Goal: Task Accomplishment & Management: Manage account settings

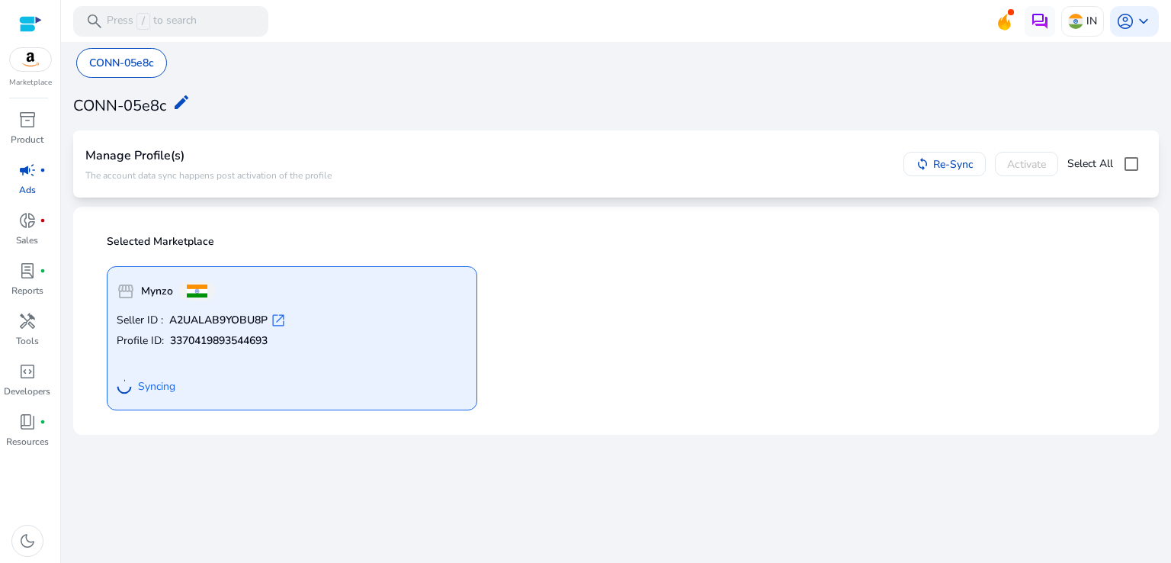
click at [570, 336] on div "storefront Mynzo Seller ID : A2UALAB9YOBU8P open_in_new Profile ID: 33704198935…" at bounding box center [616, 332] width 1037 height 156
click at [568, 366] on div "storefront Mynzo Seller ID : A2UALAB9YOBU8P open_in_new Profile ID: 33704198935…" at bounding box center [616, 332] width 1037 height 156
click at [683, 372] on div "storefront Mynzo Seller ID : A2UALAB9YOBU8P open_in_new Profile ID: 33704198935…" at bounding box center [616, 332] width 1037 height 156
click at [537, 343] on div "storefront Mynzo Seller ID : A2UALAB9YOBU8P open_in_new Profile ID: 33704198935…" at bounding box center [616, 332] width 1037 height 156
click at [604, 336] on div "storefront Mynzo Seller ID : A2UALAB9YOBU8P open_in_new Profile ID: 33704198935…" at bounding box center [616, 332] width 1037 height 156
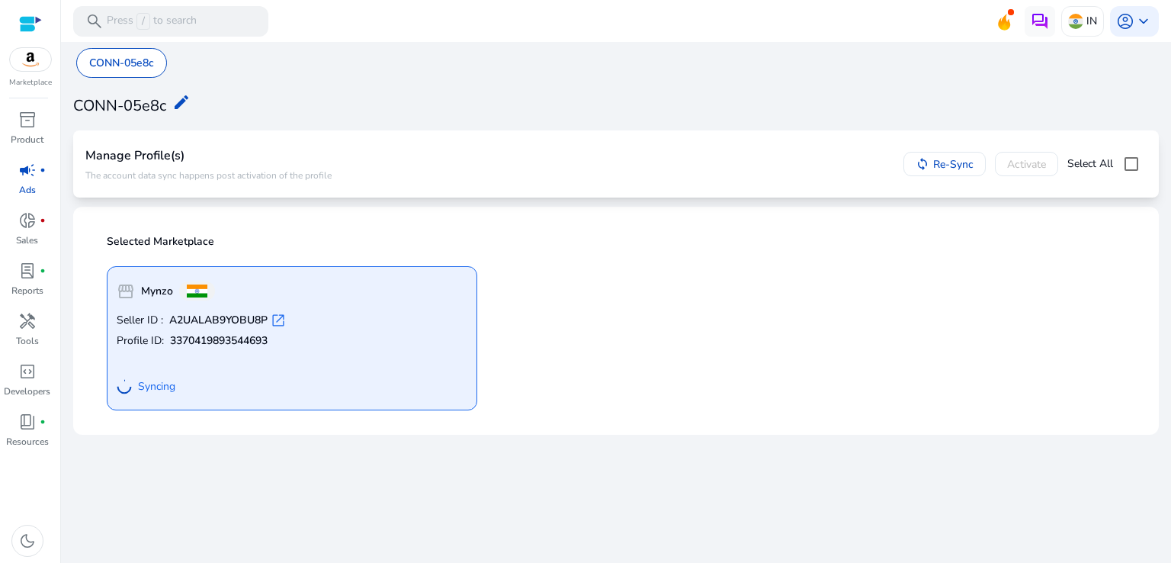
click at [409, 421] on div "Selected Marketplace storefront Mynzo Seller ID : A2UALAB9YOBU8P open_in_new Pr…" at bounding box center [615, 321] width 1061 height 204
click at [29, 225] on span "donut_small" at bounding box center [27, 220] width 18 height 18
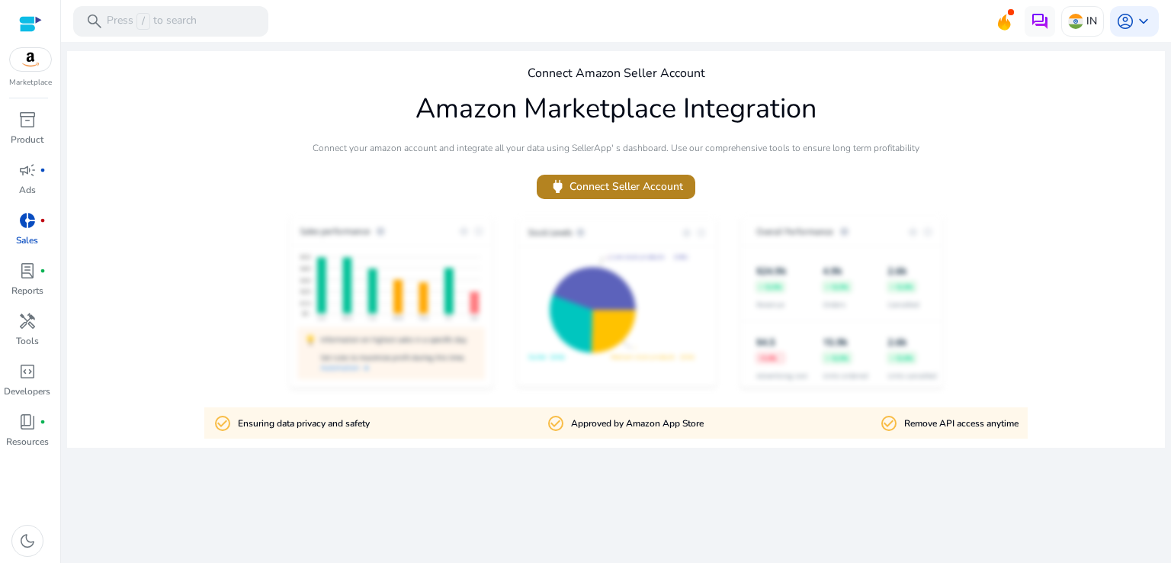
click at [598, 180] on span "power Connect Seller Account" at bounding box center [616, 187] width 134 height 18
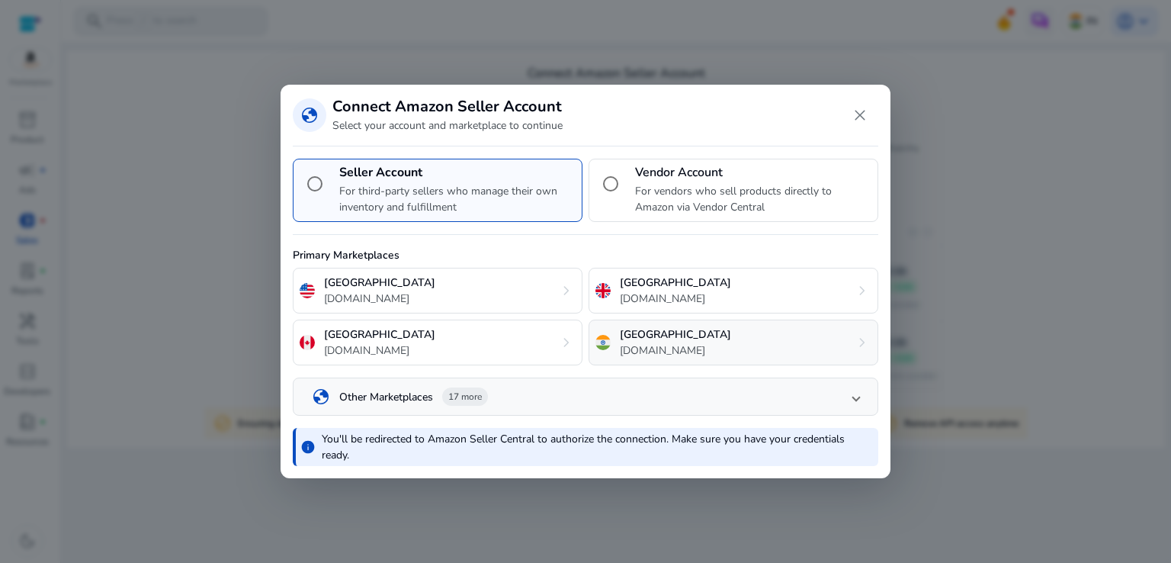
click at [637, 337] on p "India" at bounding box center [675, 334] width 111 height 16
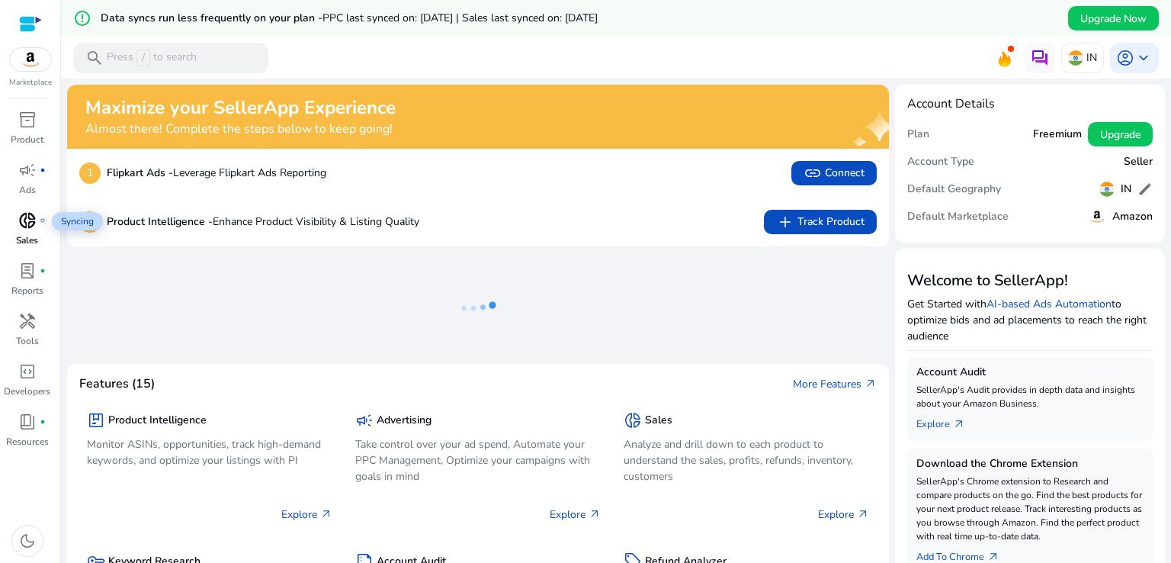
click at [29, 226] on span "donut_small" at bounding box center [27, 220] width 18 height 18
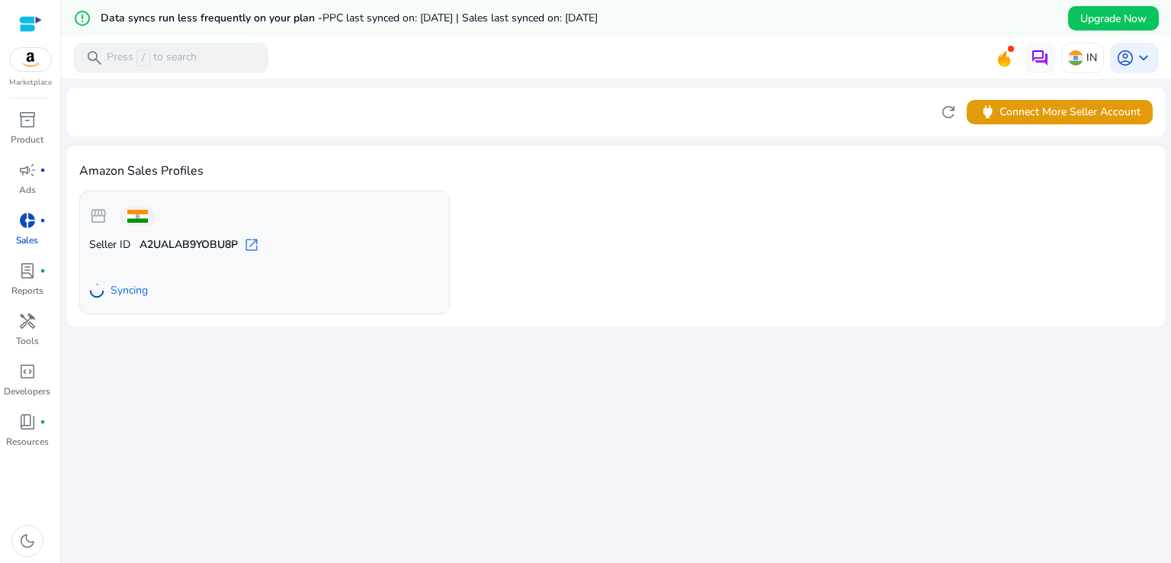
click at [34, 251] on link "donut_small fiber_manual_record Sales" at bounding box center [27, 233] width 54 height 50
click at [32, 324] on span "handyman" at bounding box center [27, 321] width 18 height 18
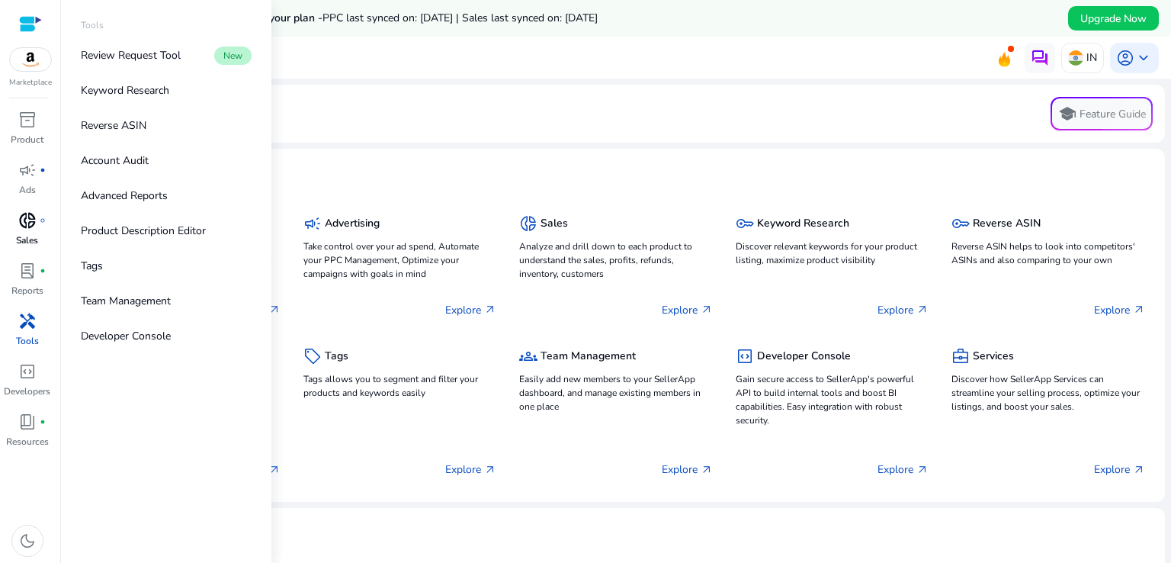
click at [34, 236] on p "Sales" at bounding box center [27, 240] width 22 height 14
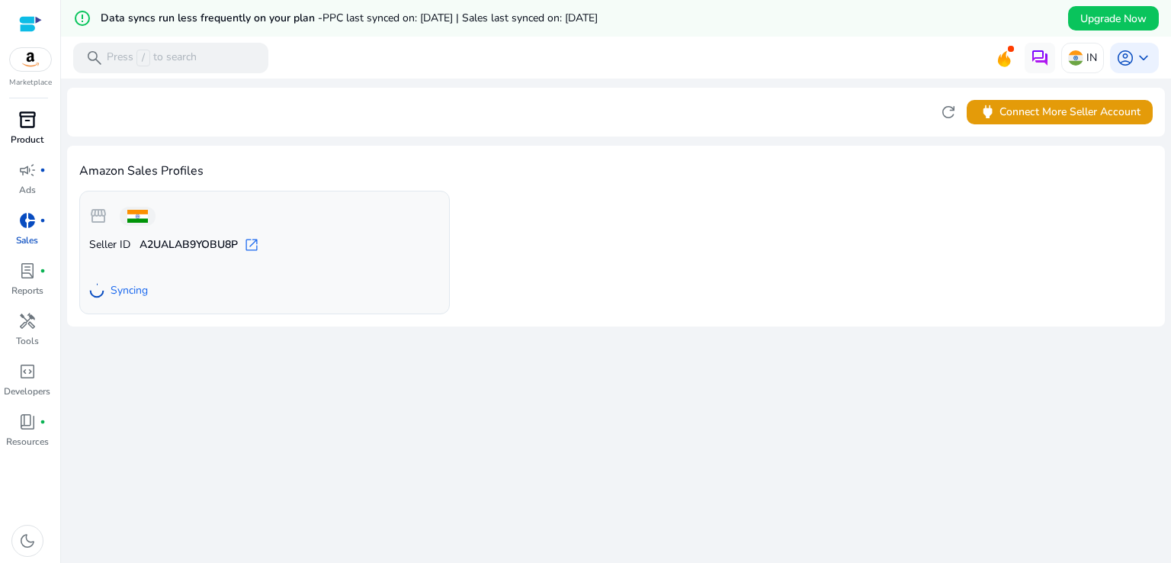
click at [24, 130] on div "inventory_2" at bounding box center [27, 119] width 43 height 24
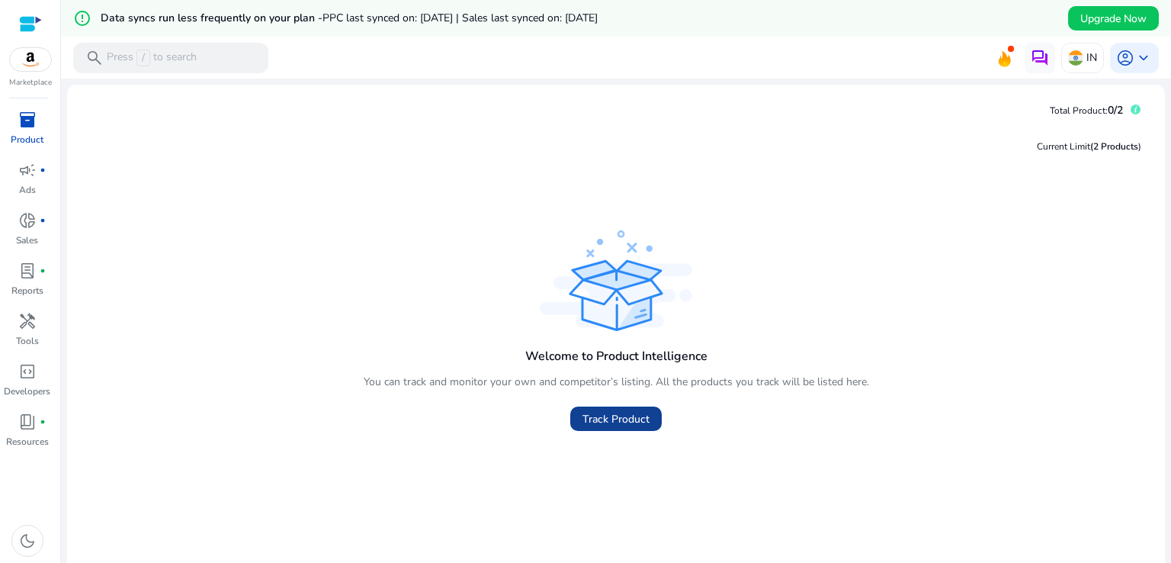
click at [619, 434] on span at bounding box center [615, 418] width 91 height 37
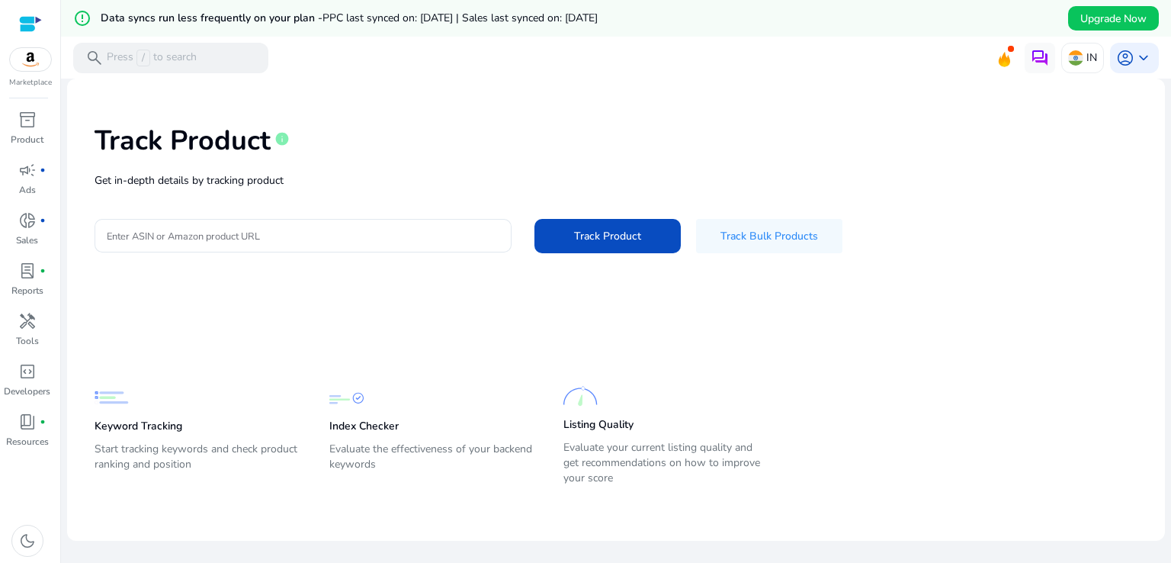
click at [621, 426] on p "Listing Quality" at bounding box center [598, 424] width 70 height 15
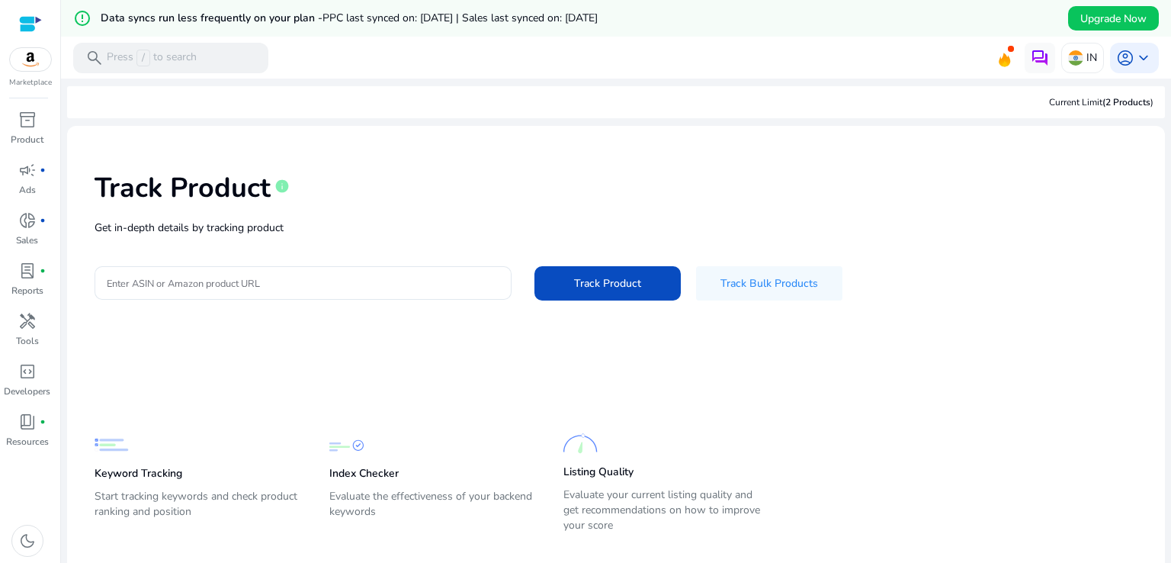
click at [378, 300] on div "Enter ASIN or Amazon product URL Track Product Track Bulk Products" at bounding box center [616, 283] width 1043 height 34
click at [378, 296] on div at bounding box center [303, 283] width 393 height 34
drag, startPoint x: 295, startPoint y: 300, endPoint x: 228, endPoint y: 287, distance: 68.2
click at [228, 287] on input "Enter ASIN or Amazon product URL" at bounding box center [303, 282] width 393 height 17
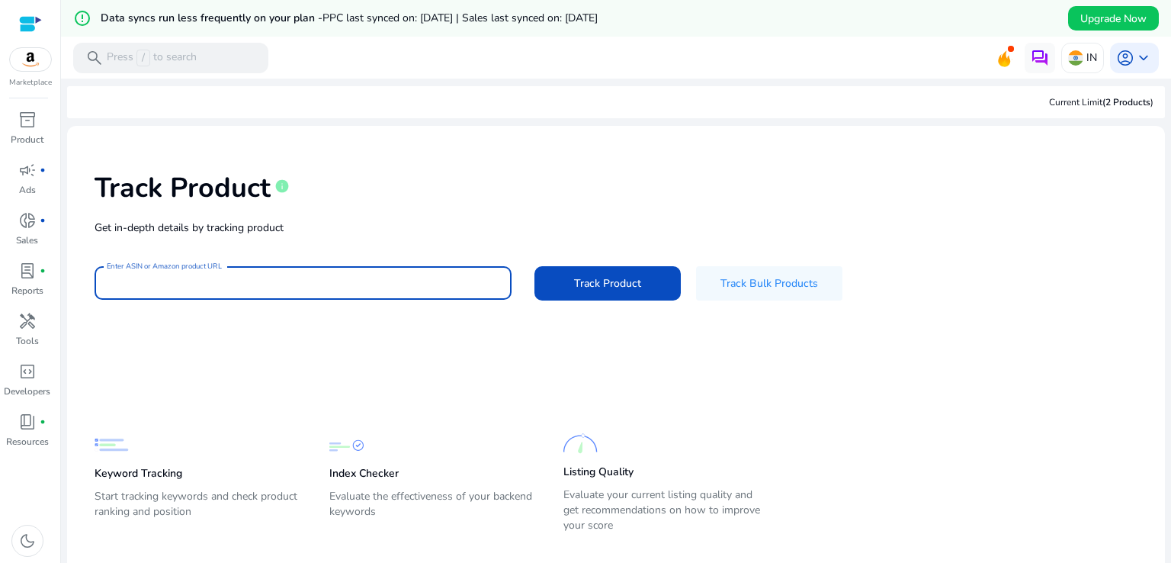
paste input "**********"
type input "**********"
click at [598, 283] on span "Track Product" at bounding box center [607, 283] width 67 height 16
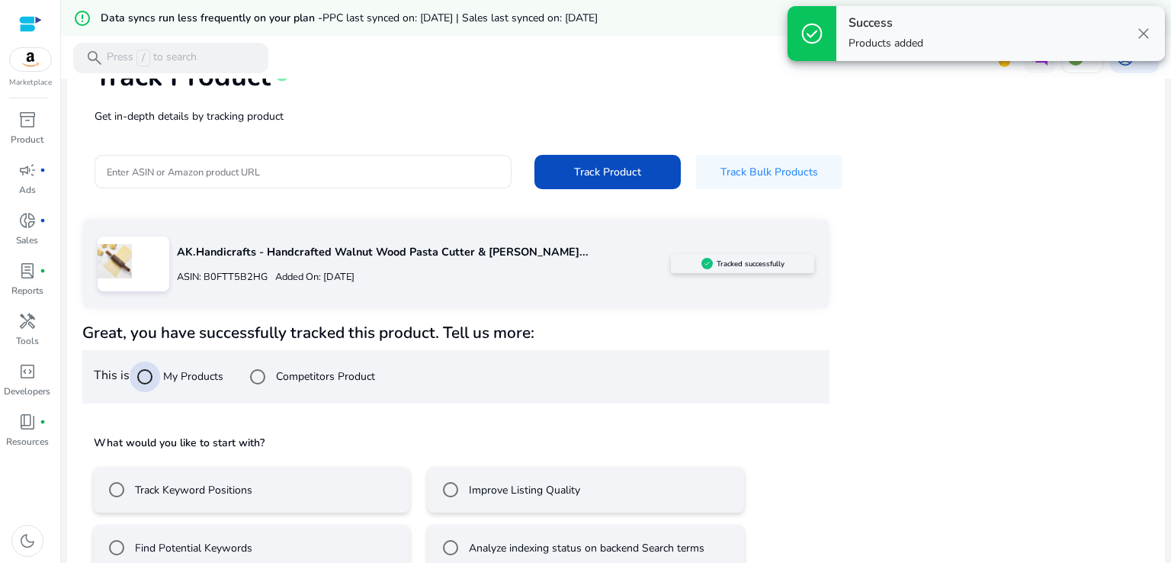
scroll to position [140, 0]
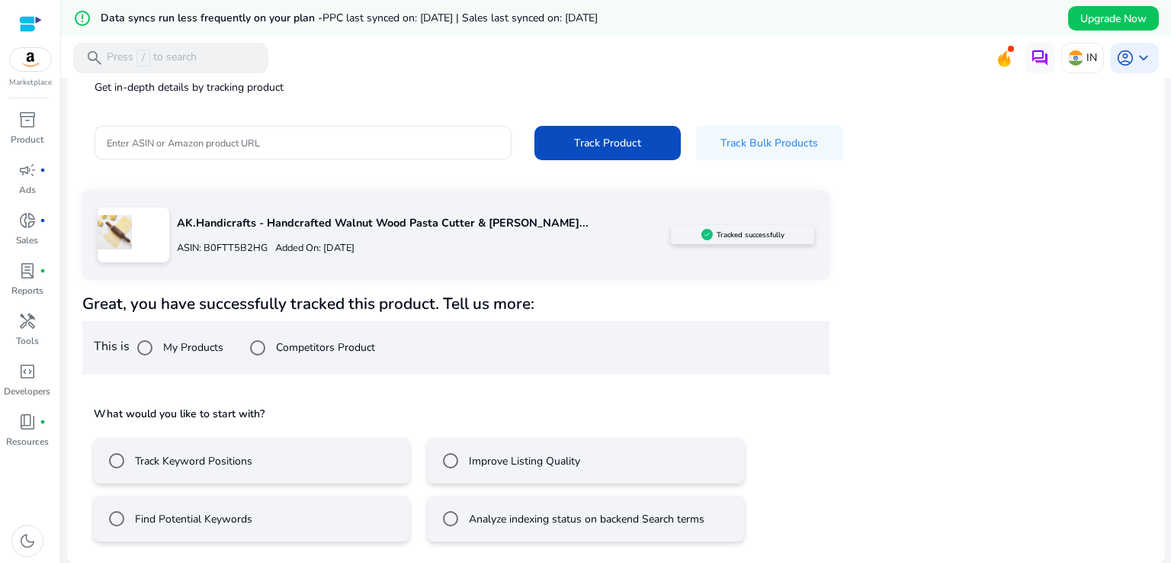
click at [542, 480] on mat-radio-button "Improve Listing Quality" at bounding box center [586, 461] width 316 height 46
click at [246, 469] on div "Track Keyword Positions" at bounding box center [176, 460] width 151 height 30
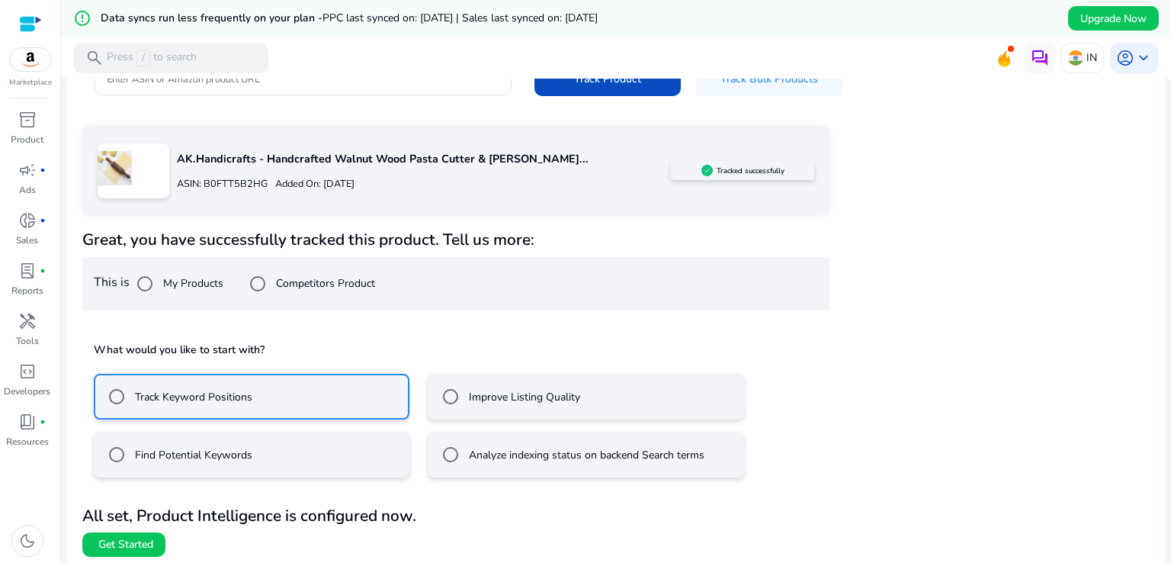
scroll to position [208, 0]
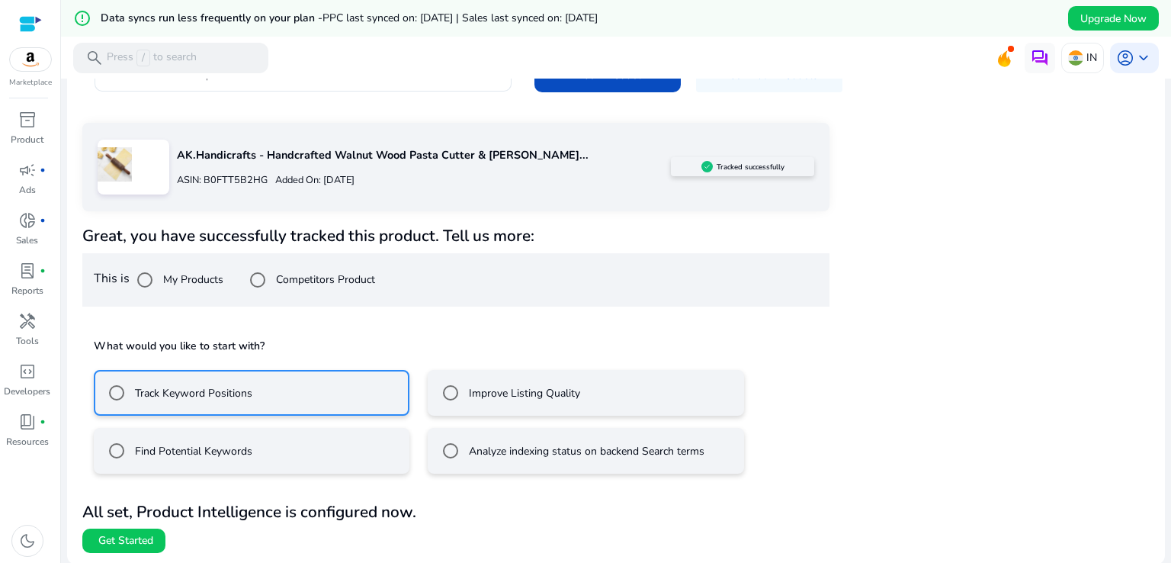
click at [589, 390] on mat-radio-button "Improve Listing Quality" at bounding box center [586, 393] width 316 height 46
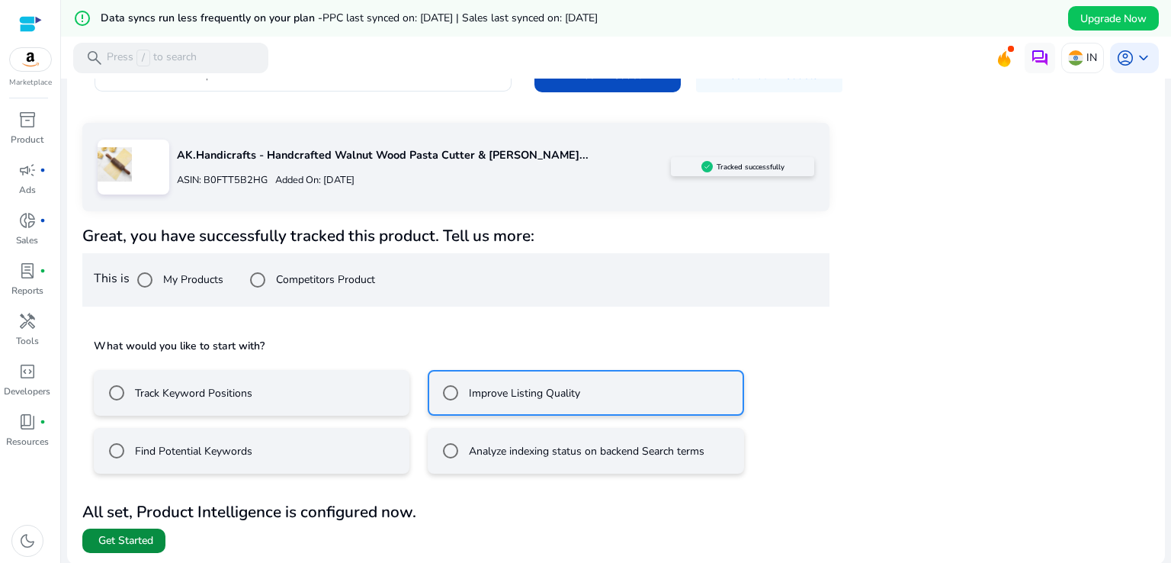
click at [107, 537] on span "Get Started" at bounding box center [125, 540] width 55 height 15
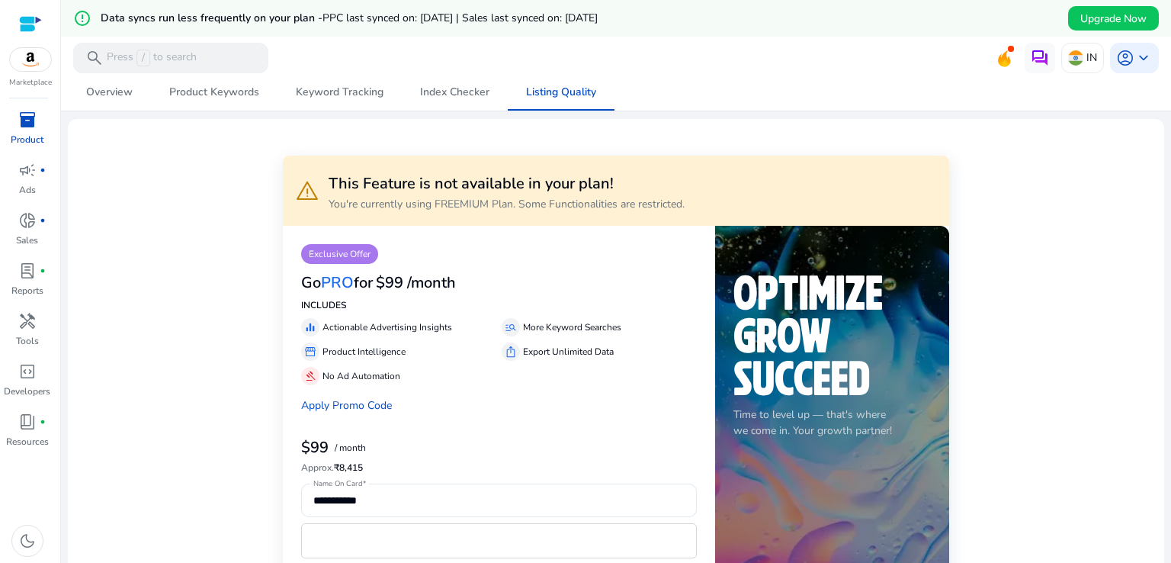
scroll to position [355, 0]
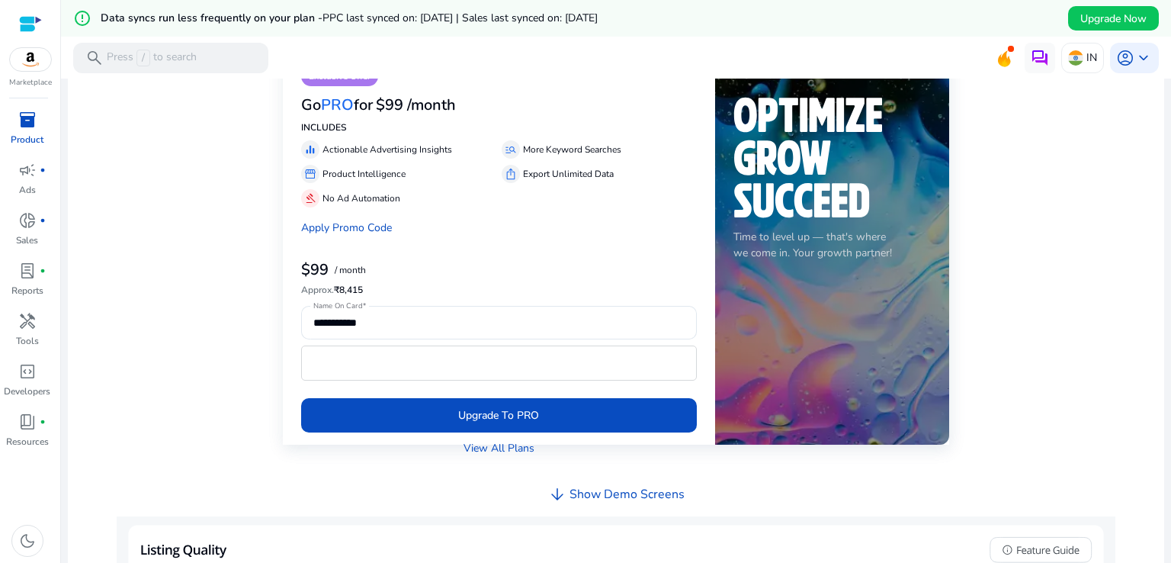
click at [637, 499] on h4 "Show Demo Screens" at bounding box center [626, 494] width 115 height 14
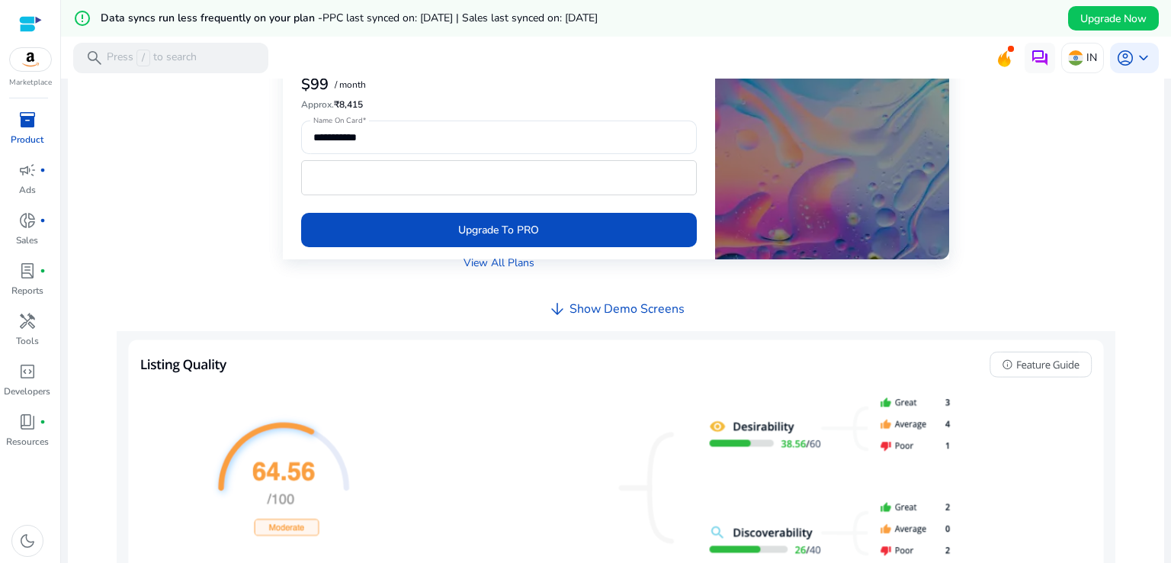
scroll to position [467, 0]
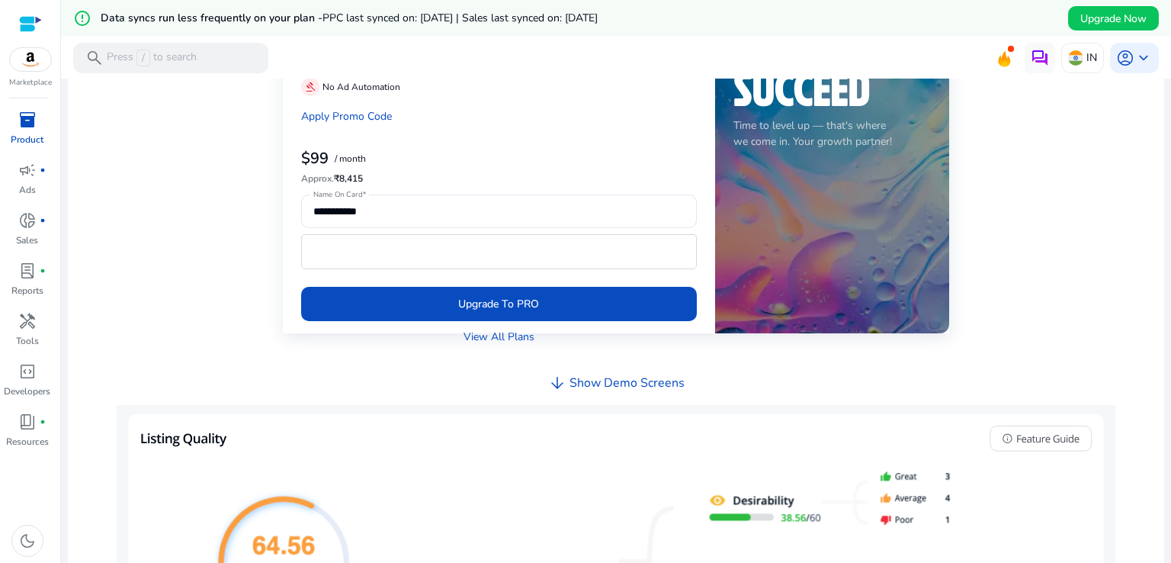
click at [313, 156] on b "$99" at bounding box center [314, 158] width 27 height 21
copy b "99"
click at [305, 153] on b "$99" at bounding box center [314, 158] width 27 height 21
drag, startPoint x: 296, startPoint y: 151, endPoint x: 326, endPoint y: 151, distance: 30.5
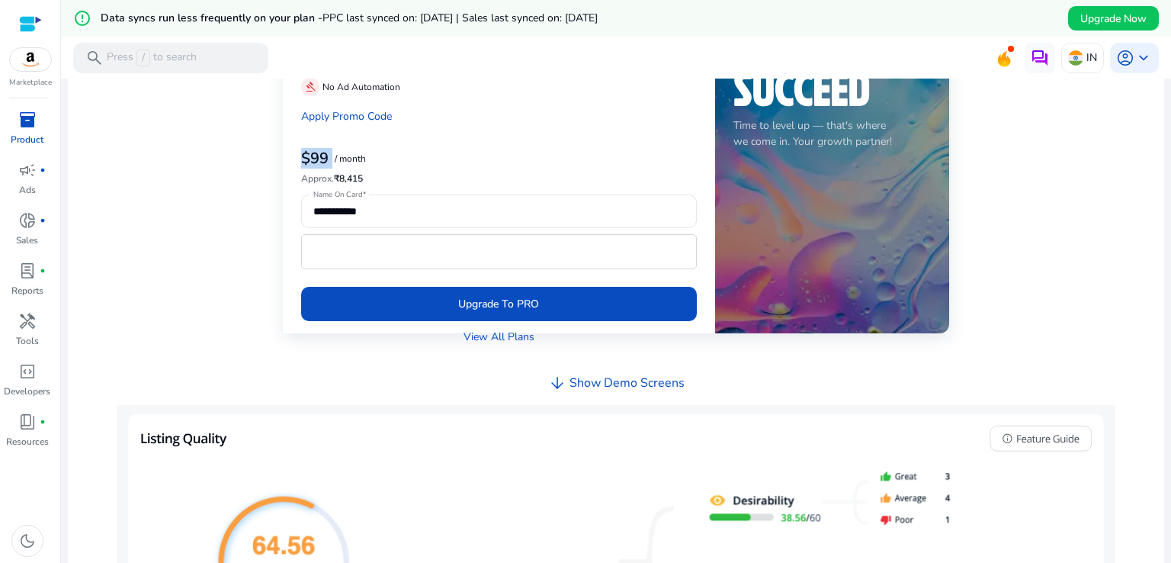
click at [335, 151] on div "**********" at bounding box center [498, 135] width 431 height 396
copy b "$99"
click at [509, 340] on link "View All Plans" at bounding box center [498, 337] width 71 height 16
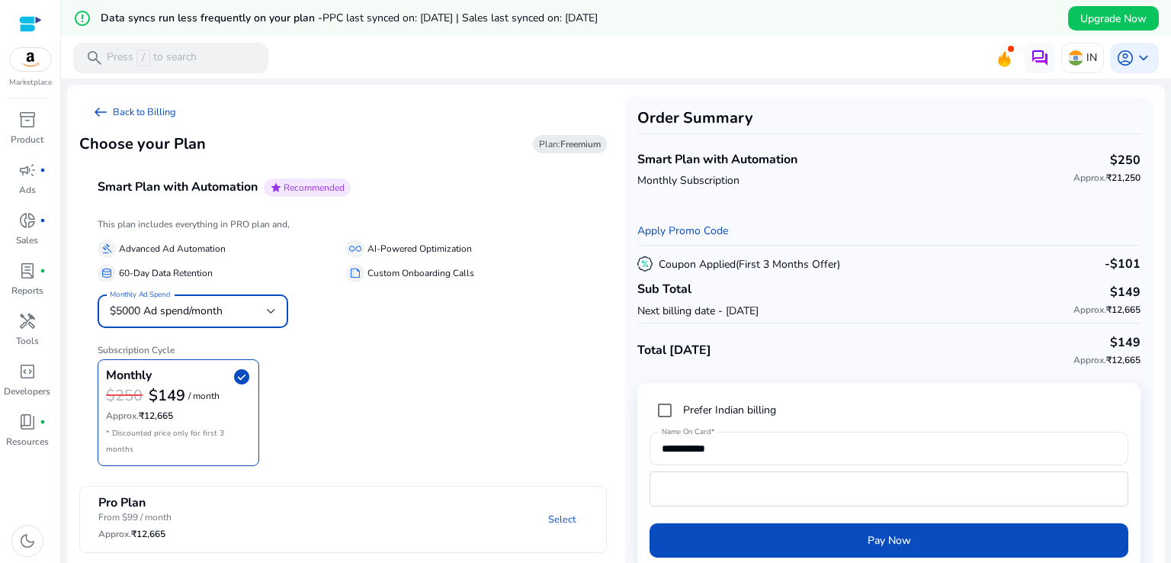
click at [206, 304] on span "$5000 Ad spend/month" at bounding box center [166, 310] width 113 height 14
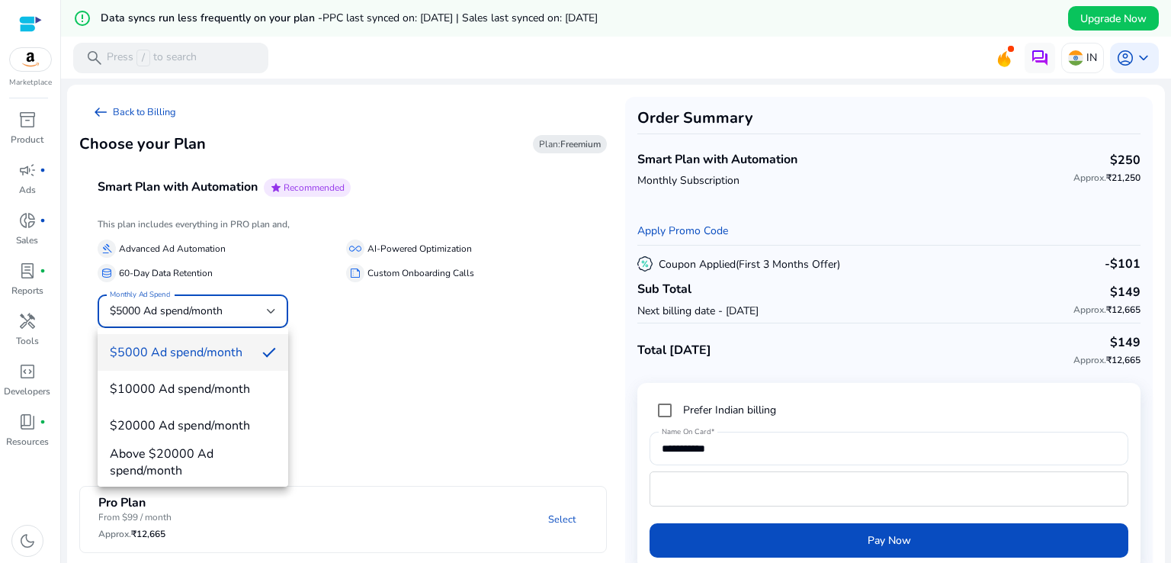
click at [456, 326] on div at bounding box center [585, 281] width 1171 height 563
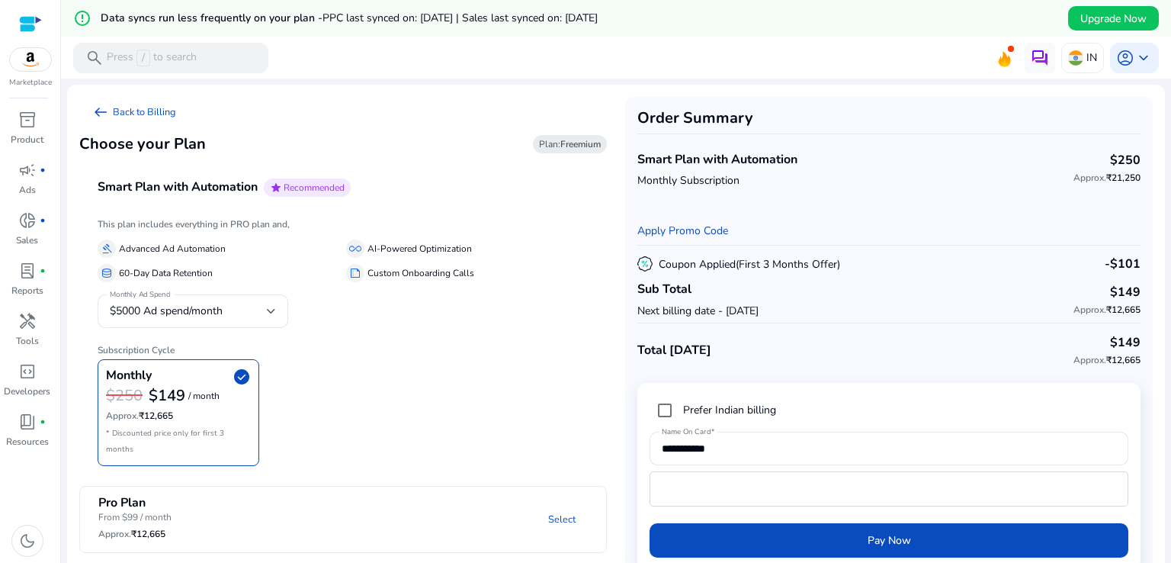
scroll to position [37, 0]
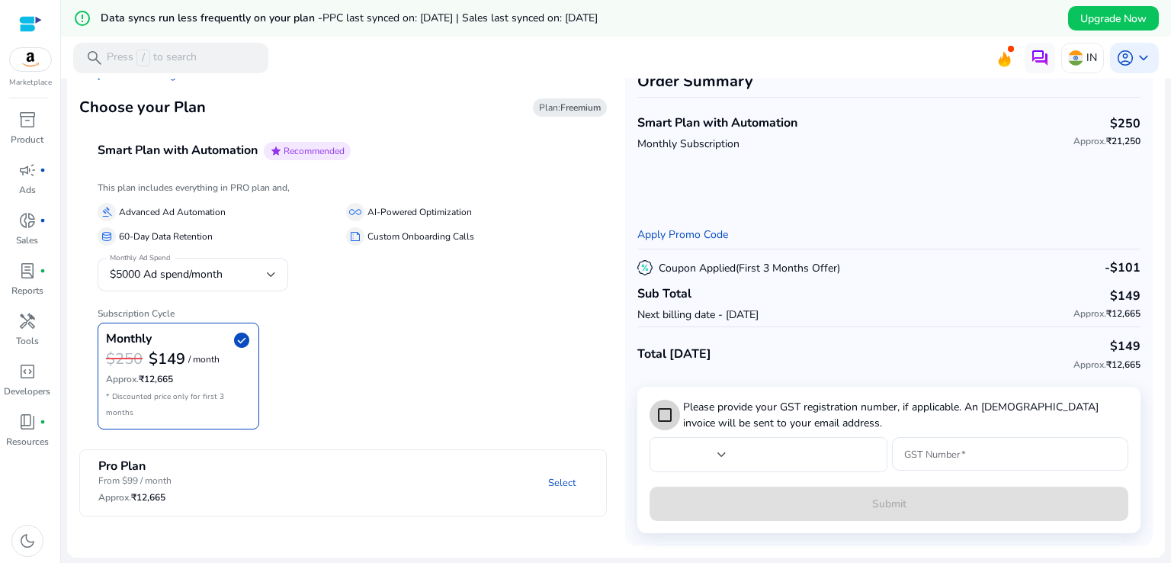
type input "***"
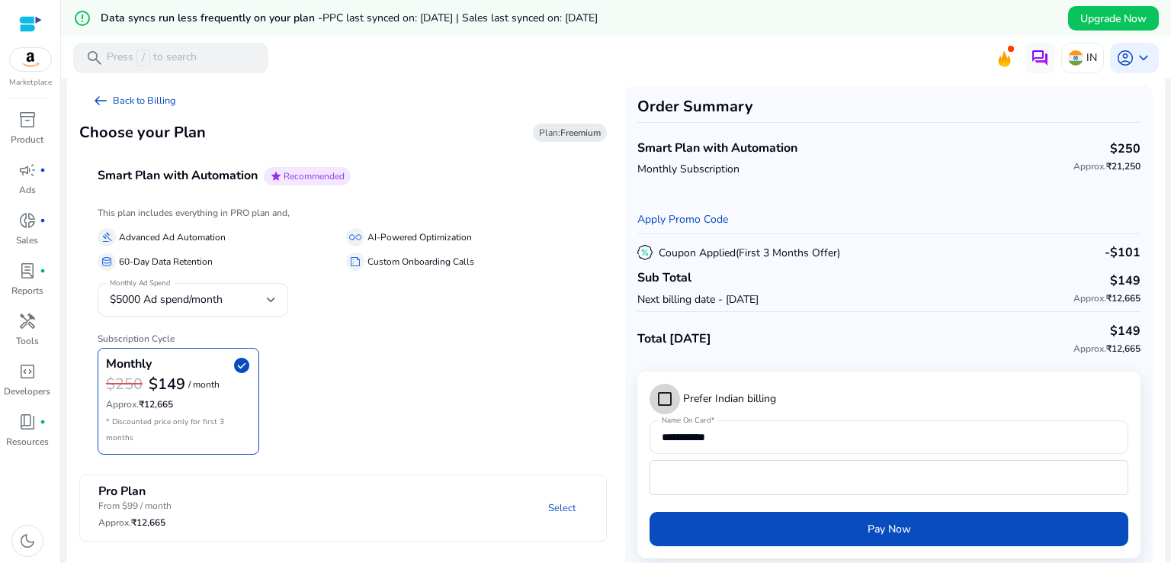
scroll to position [0, 0]
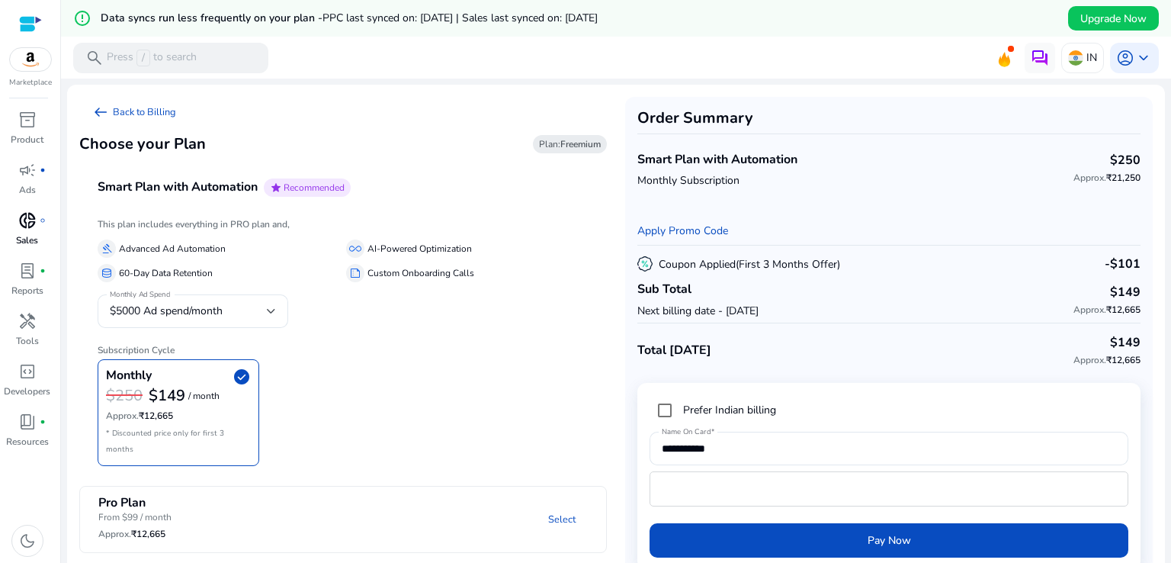
click at [34, 220] on span "donut_small" at bounding box center [27, 220] width 18 height 18
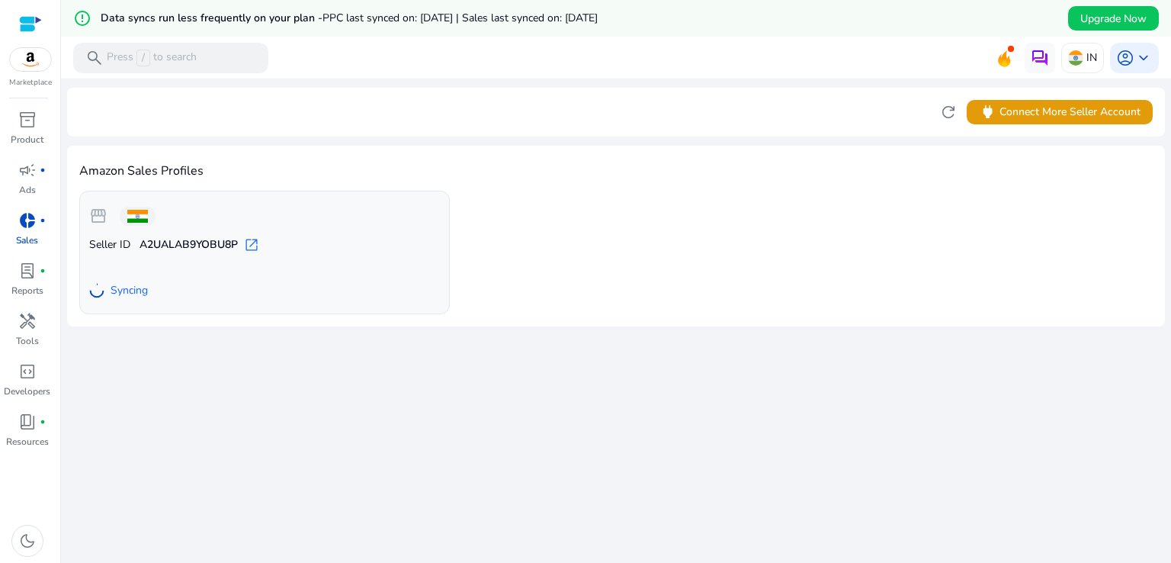
click at [32, 105] on div "Marketplace inventory_2 Product campaign fiber_manual_record Ads donut_small fi…" at bounding box center [30, 281] width 61 height 563
click at [28, 111] on span "inventory_2" at bounding box center [27, 120] width 18 height 18
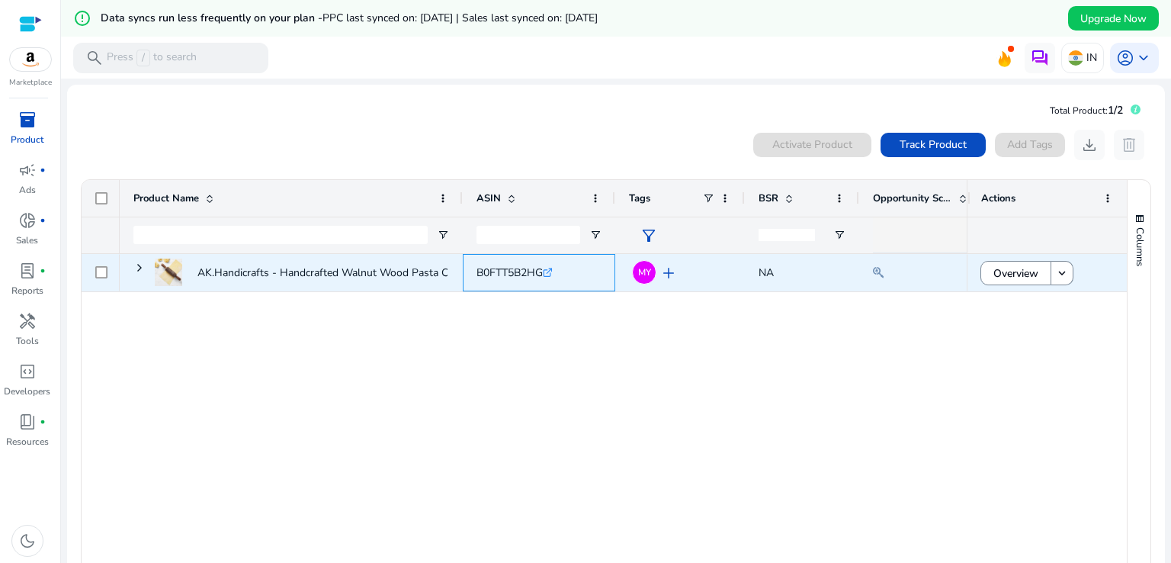
click at [514, 284] on div "B0FTT5B2HG .st0{fill:#2c8af8}" at bounding box center [514, 272] width 76 height 31
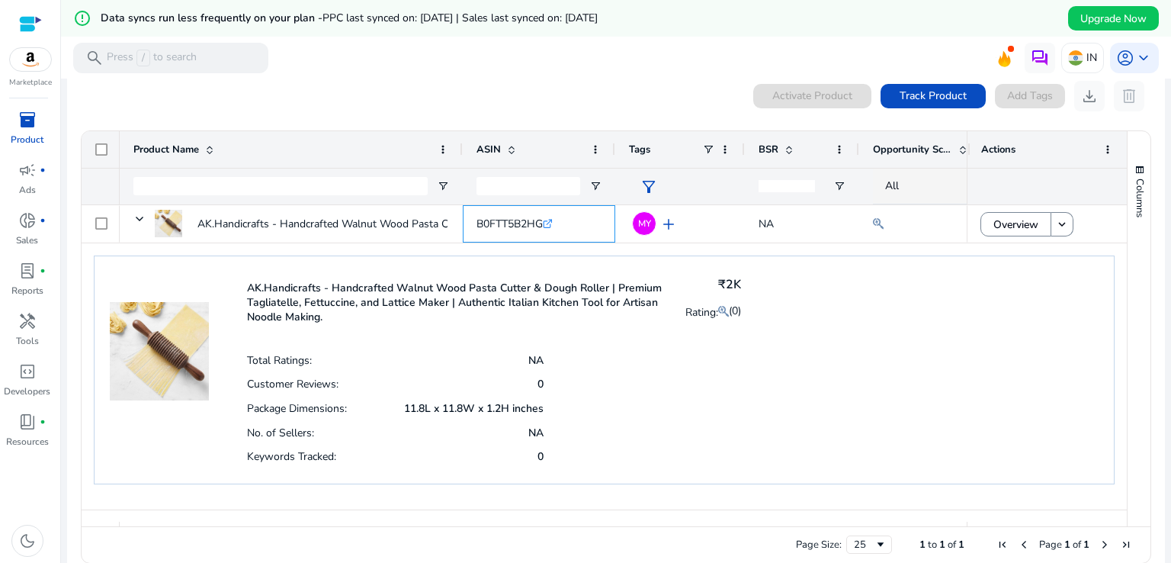
scroll to position [70, 0]
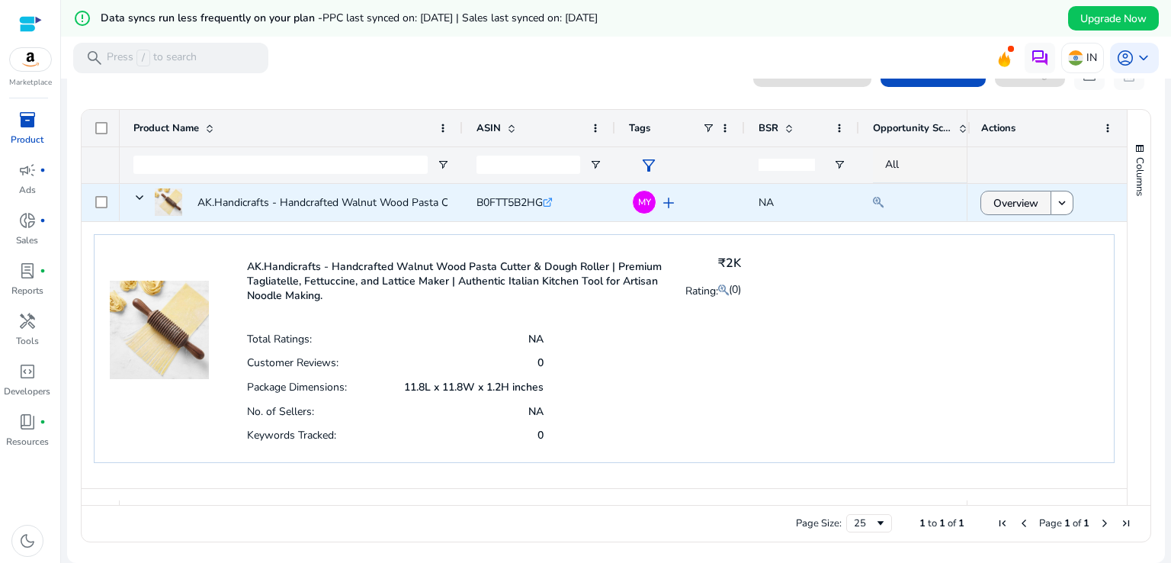
click at [1038, 207] on span at bounding box center [1015, 202] width 69 height 37
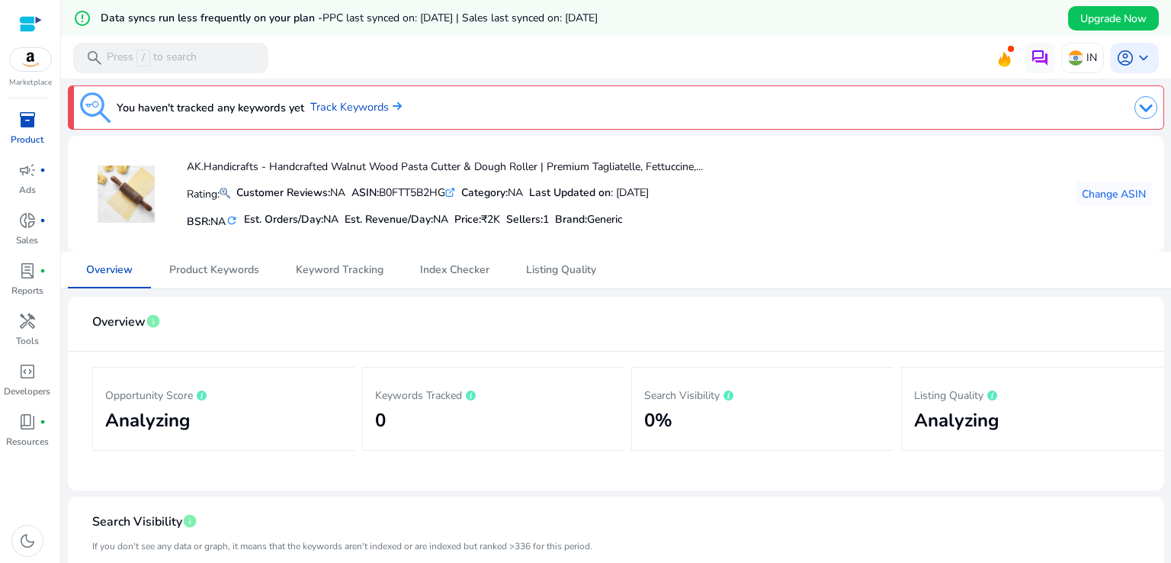
click at [1136, 104] on img at bounding box center [1145, 107] width 23 height 23
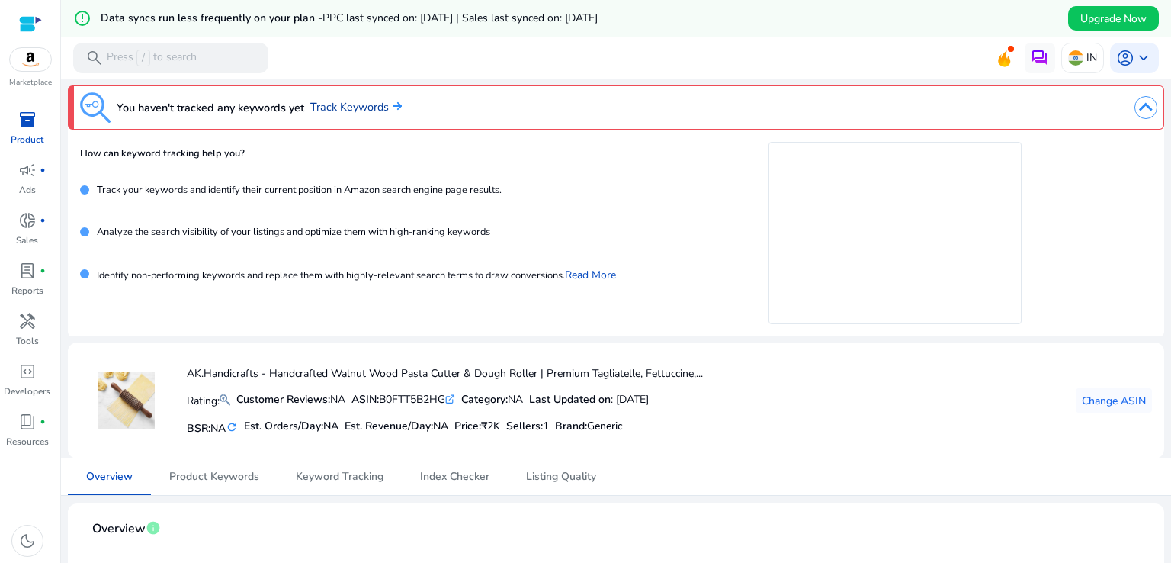
click at [329, 107] on link "Track Keywords" at bounding box center [355, 107] width 91 height 17
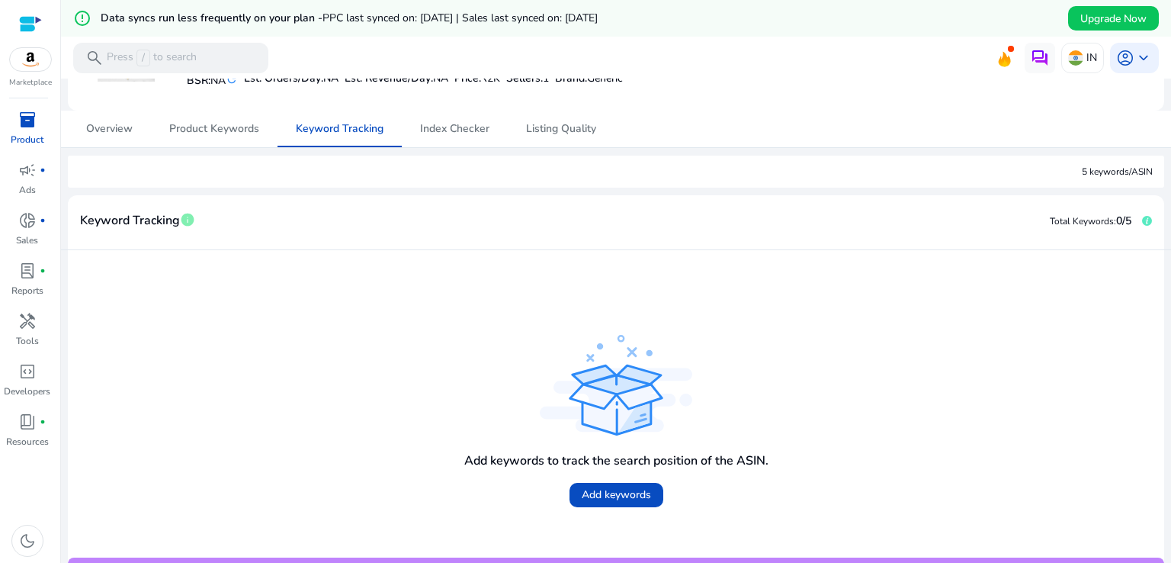
scroll to position [387, 0]
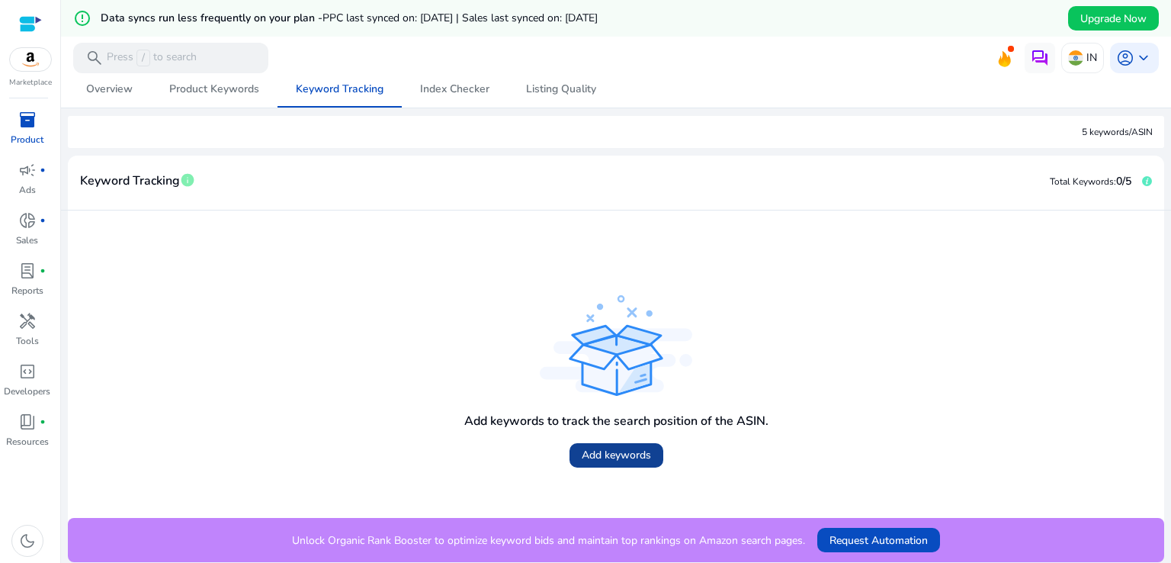
click at [598, 460] on span "Add keywords" at bounding box center [616, 455] width 69 height 16
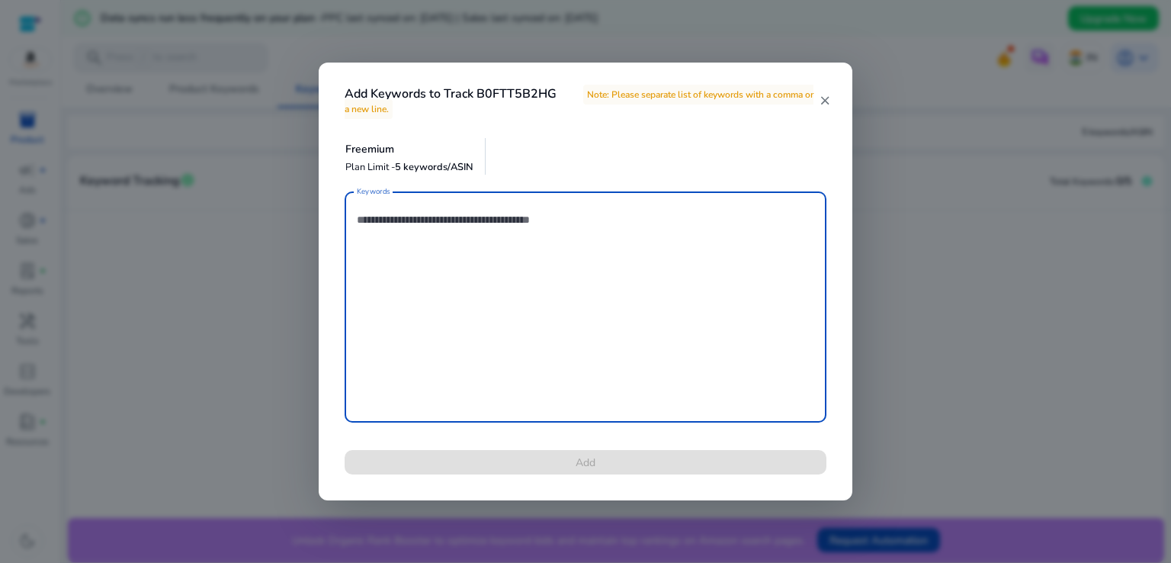
click at [428, 229] on textarea "Keywords" at bounding box center [585, 307] width 457 height 216
click at [829, 92] on div "Add Keywords to Track B0FTT5B2HG Note: Please separate list of keywords with a …" at bounding box center [586, 92] width 534 height 59
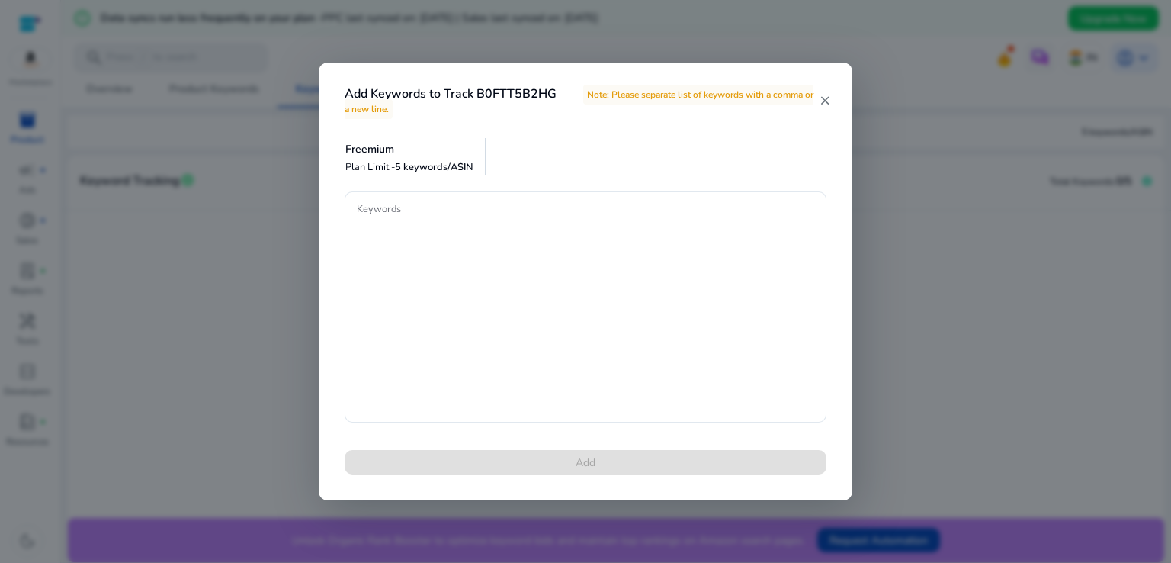
click at [820, 101] on mat-icon "close" at bounding box center [825, 101] width 12 height 14
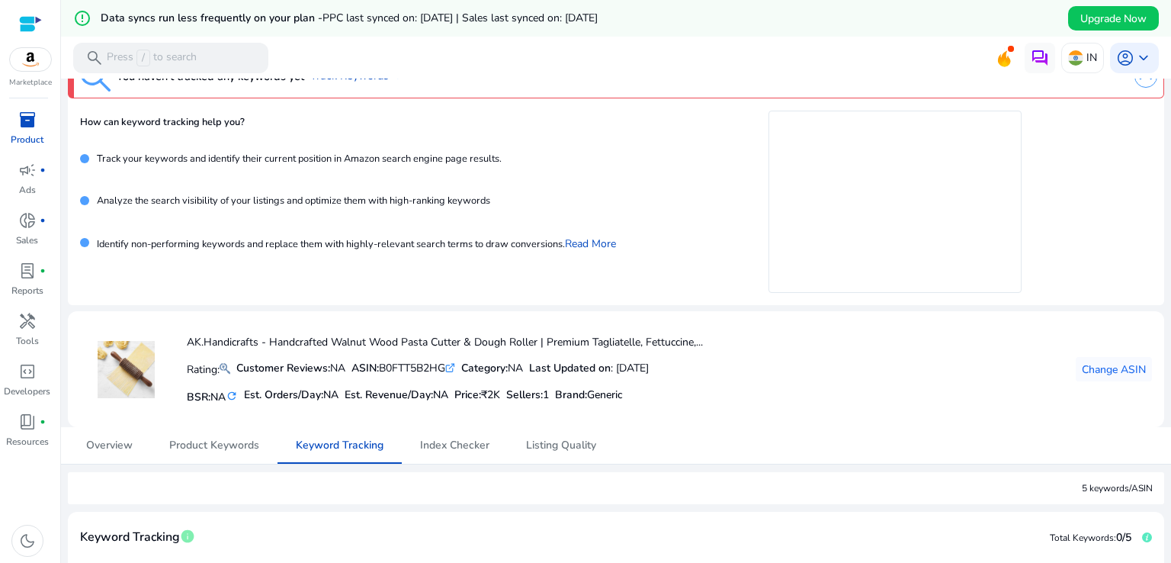
scroll to position [0, 0]
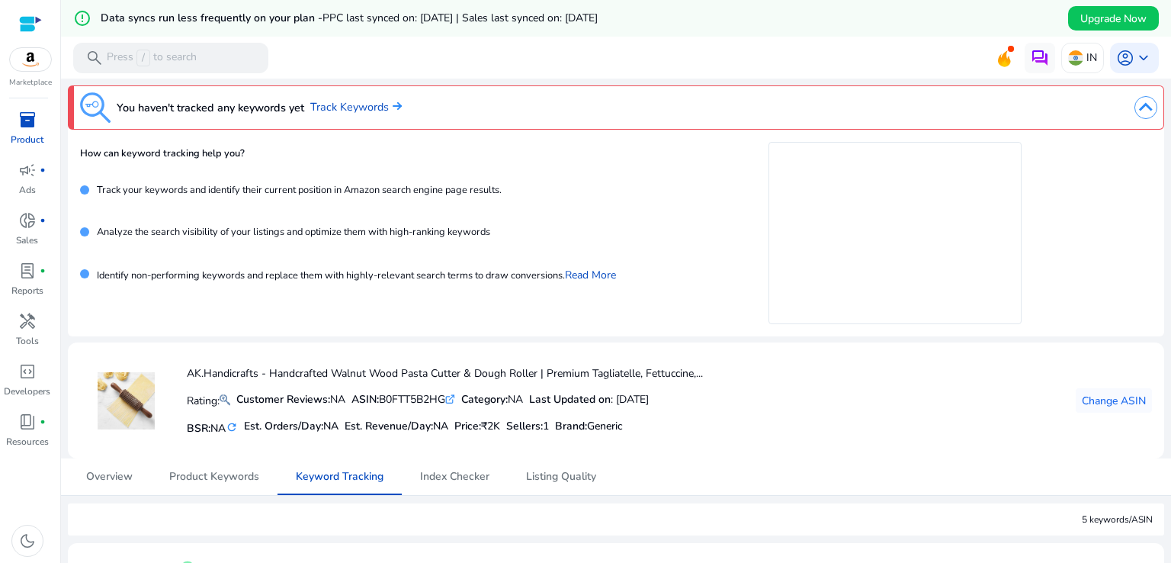
click at [15, 135] on p "Product" at bounding box center [27, 140] width 33 height 14
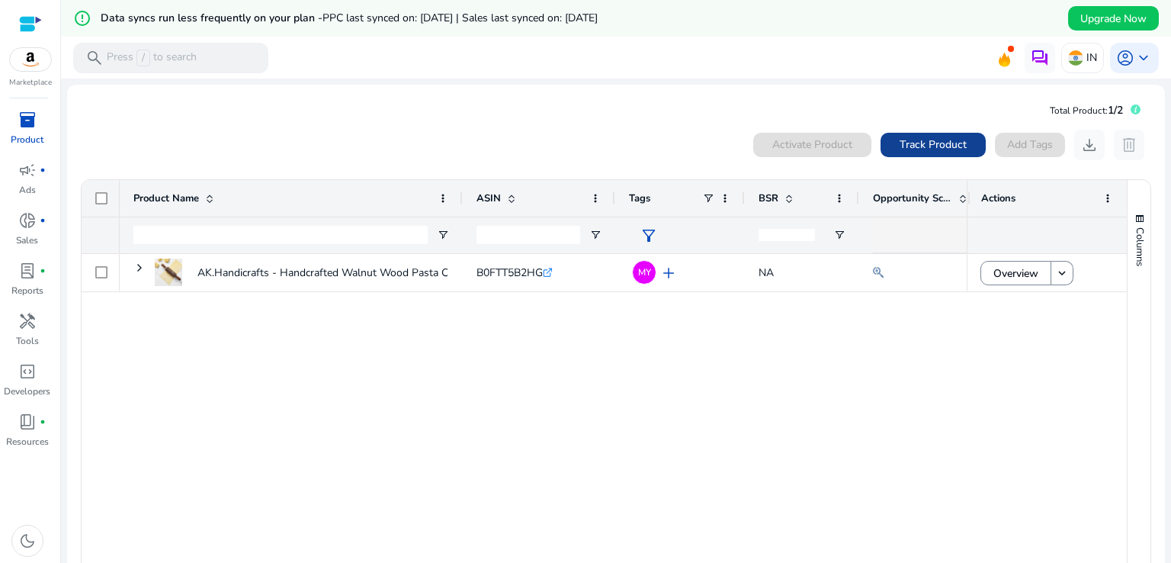
click at [915, 150] on span "Track Product" at bounding box center [933, 144] width 67 height 16
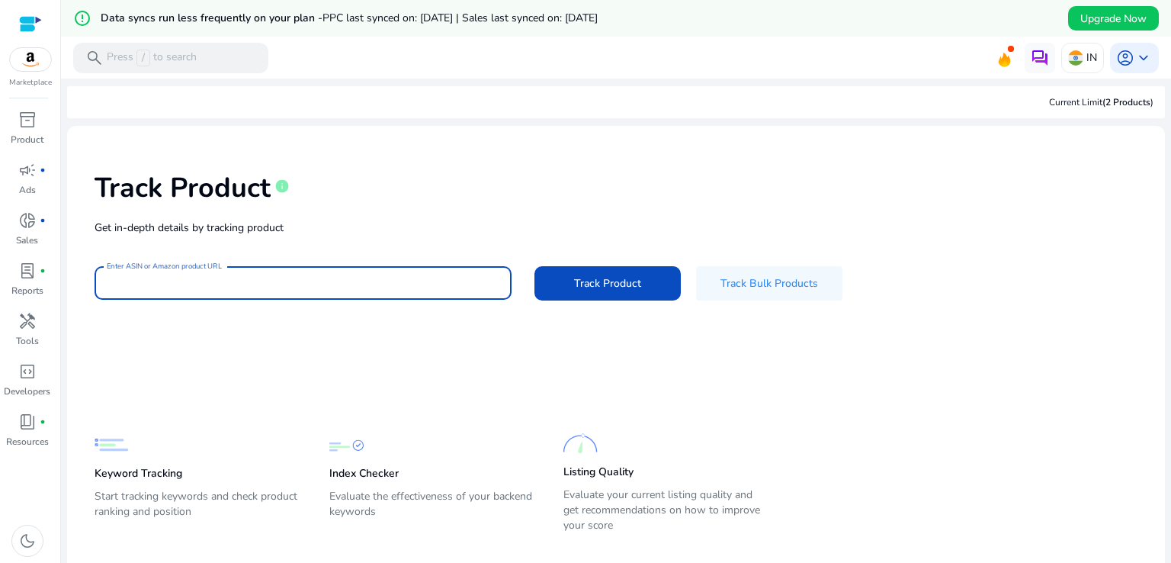
paste input "***"
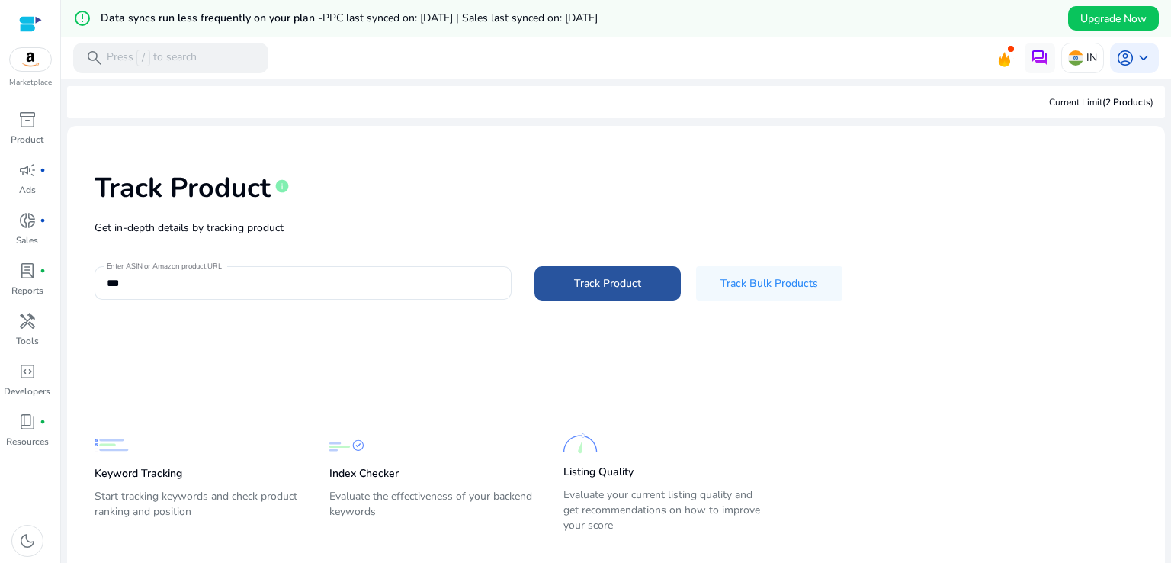
click at [571, 269] on span at bounding box center [607, 283] width 146 height 37
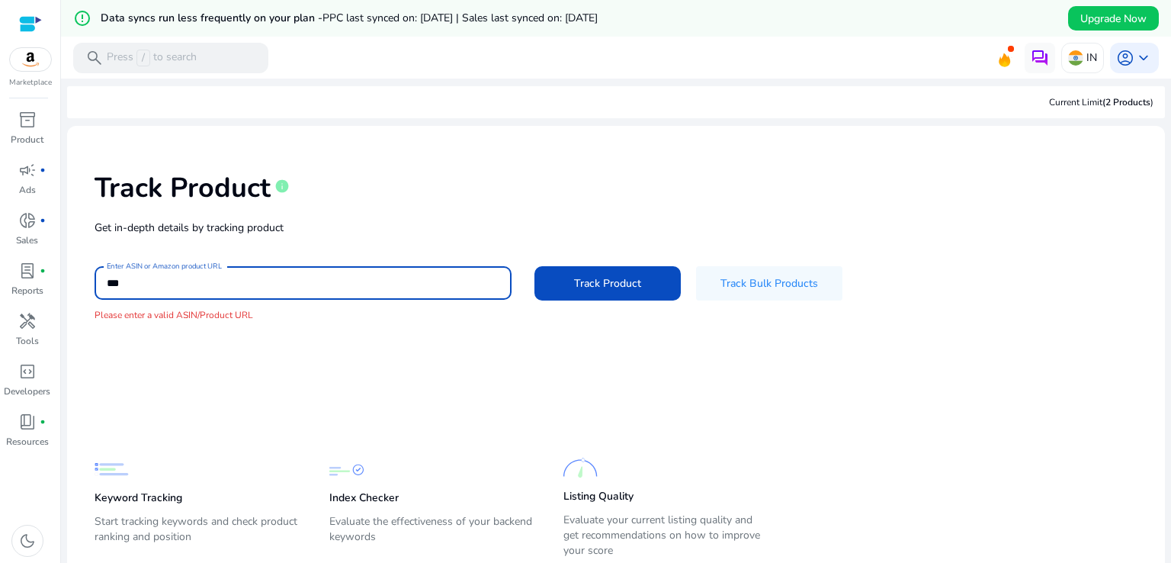
click at [167, 283] on input "***" at bounding box center [303, 282] width 393 height 17
click at [165, 282] on input "***" at bounding box center [303, 282] width 393 height 17
type input "*"
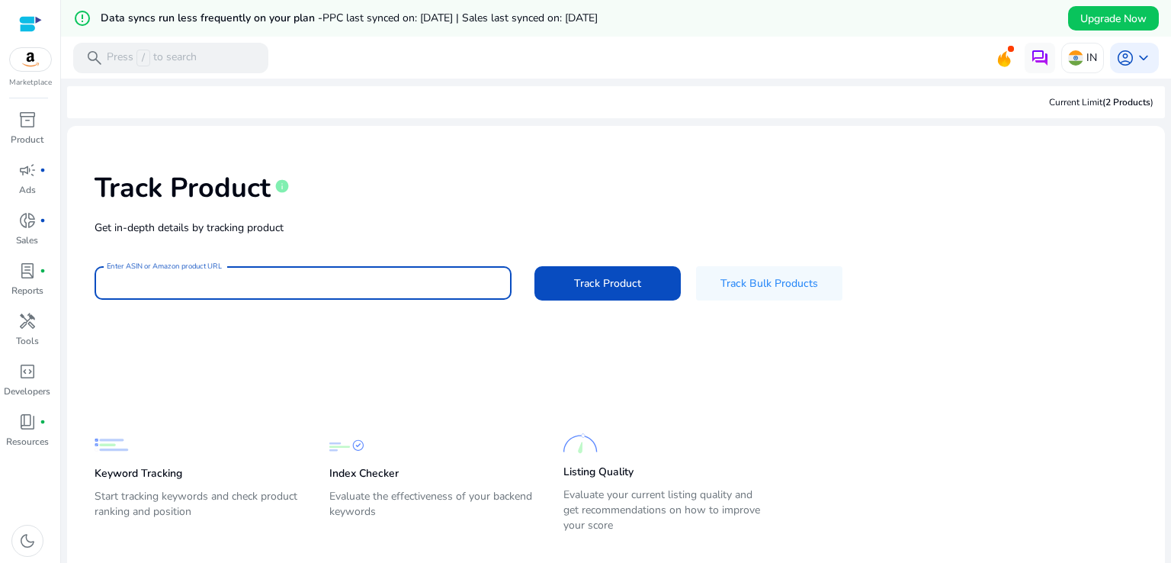
paste input "**********"
type input "**********"
click at [593, 279] on span "Track Product" at bounding box center [607, 283] width 67 height 16
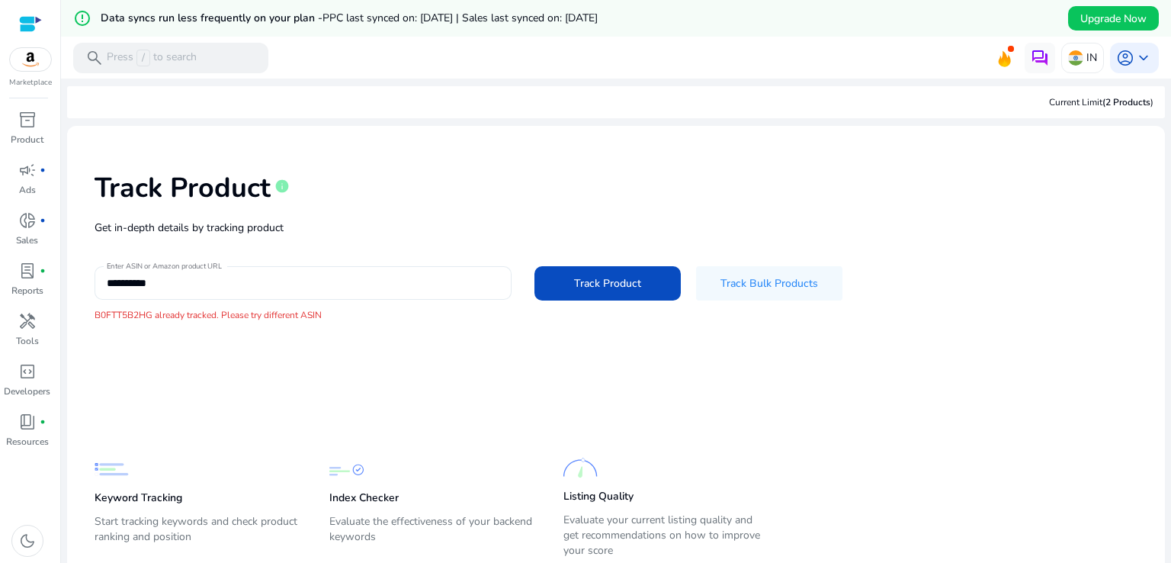
click at [236, 287] on input "**********" at bounding box center [303, 282] width 393 height 17
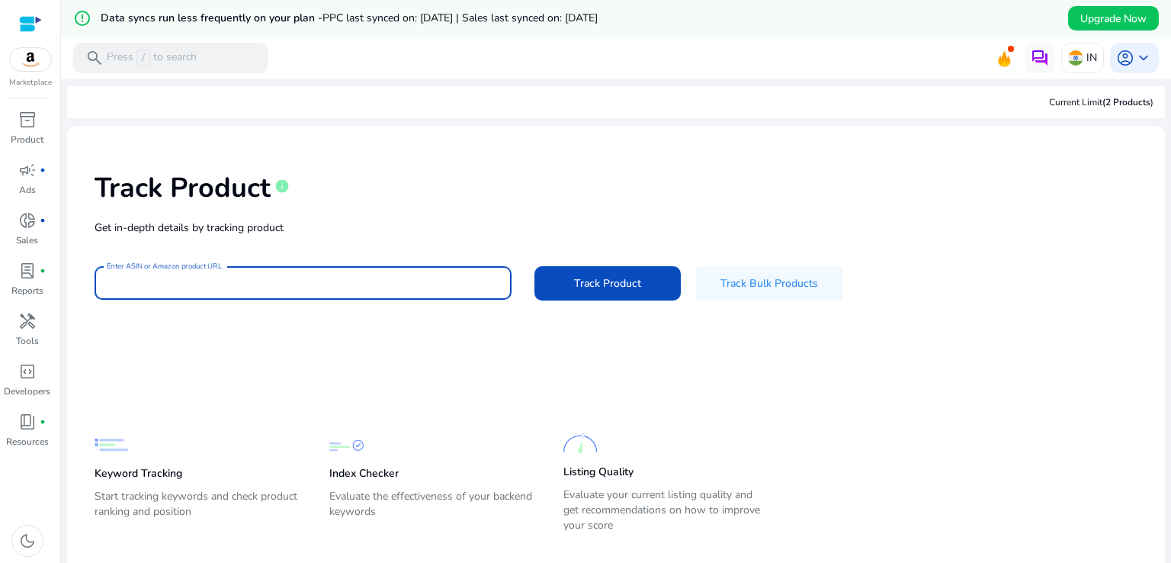
paste input "**********"
click at [582, 278] on span "Track Product" at bounding box center [607, 283] width 67 height 16
type input "**********"
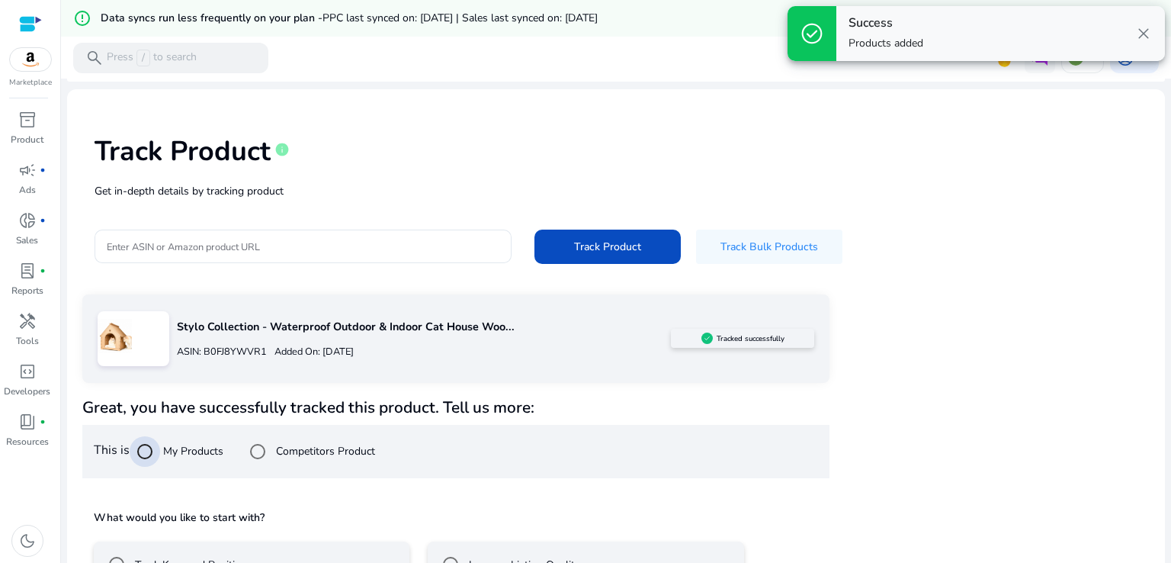
scroll to position [140, 0]
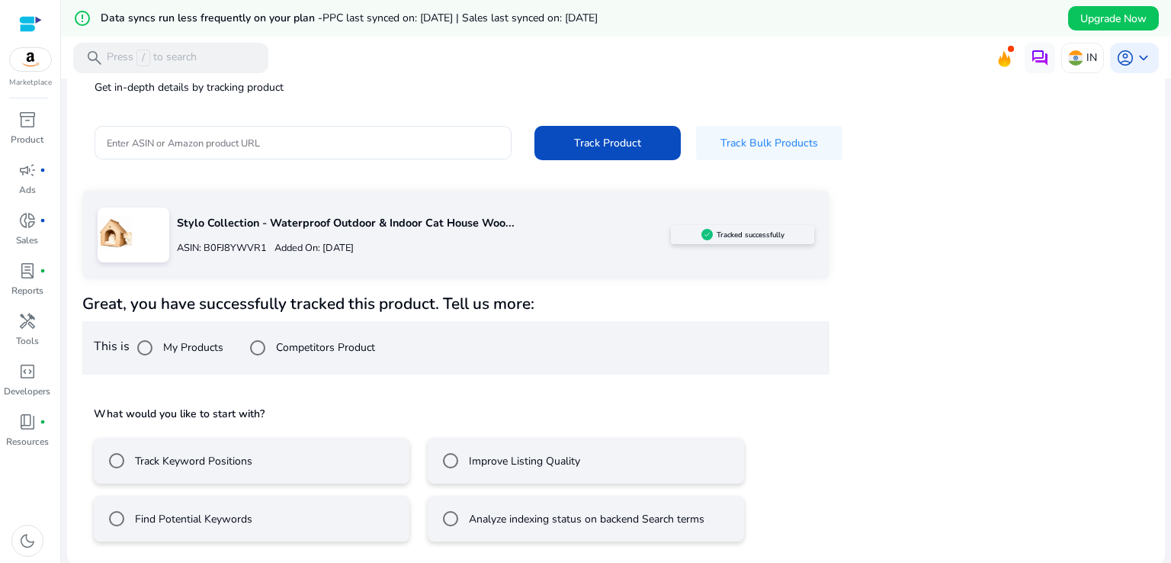
click at [349, 444] on mat-radio-button "Track Keyword Positions" at bounding box center [252, 461] width 316 height 46
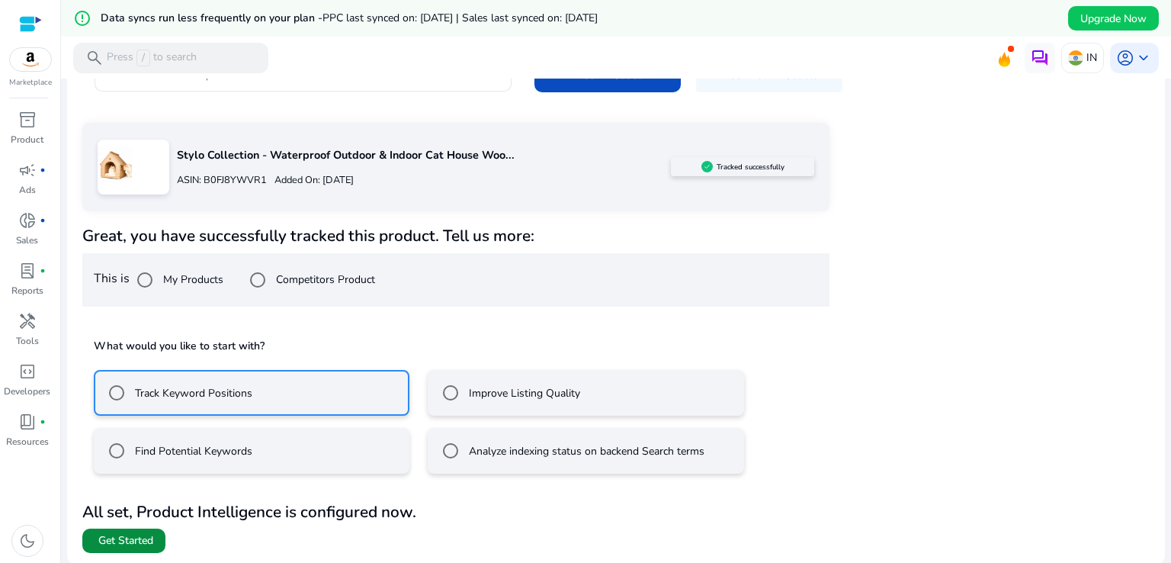
click at [144, 534] on span "Get Started" at bounding box center [125, 540] width 55 height 15
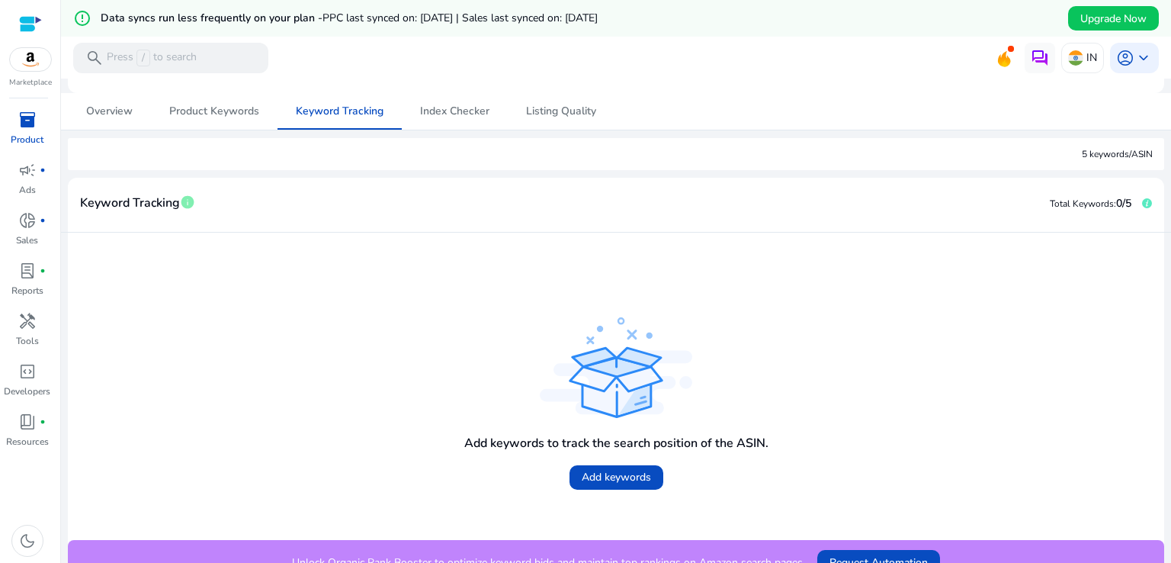
scroll to position [178, 0]
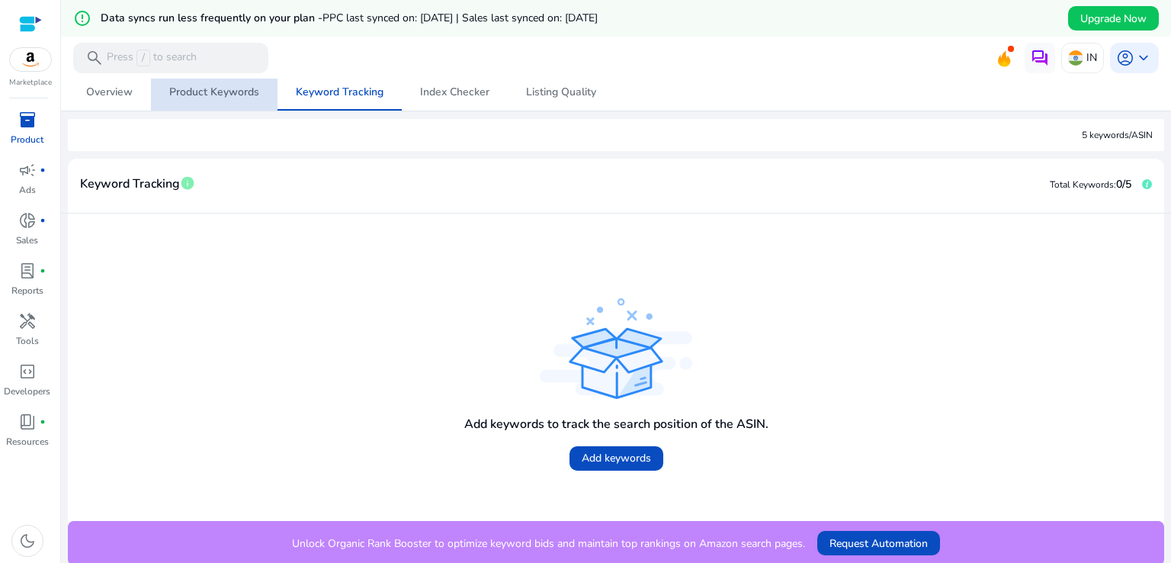
click at [238, 88] on span "Product Keywords" at bounding box center [214, 92] width 90 height 11
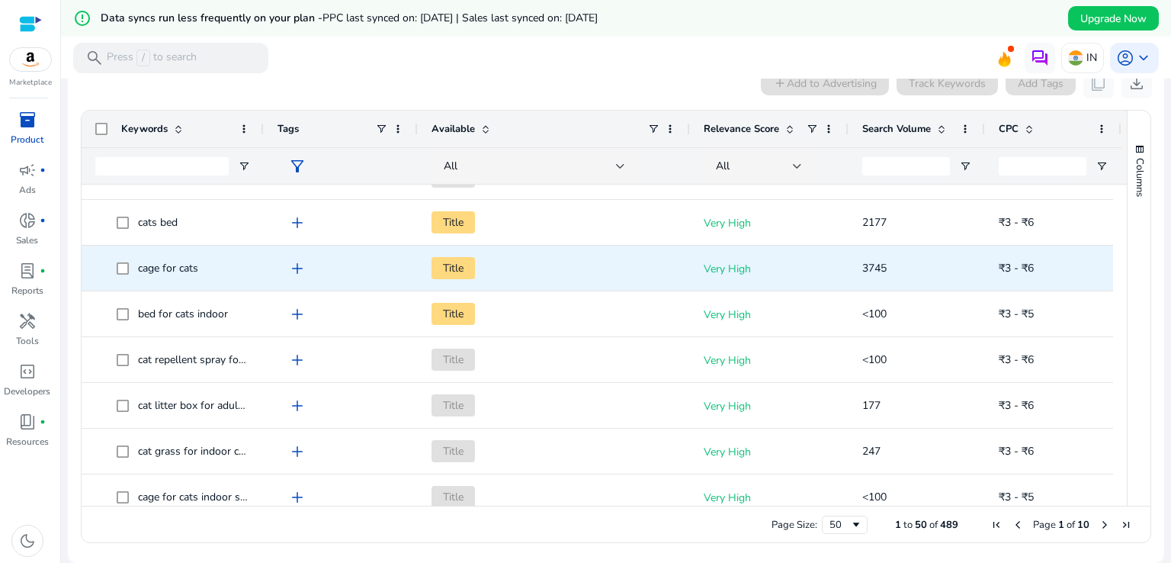
scroll to position [178, 0]
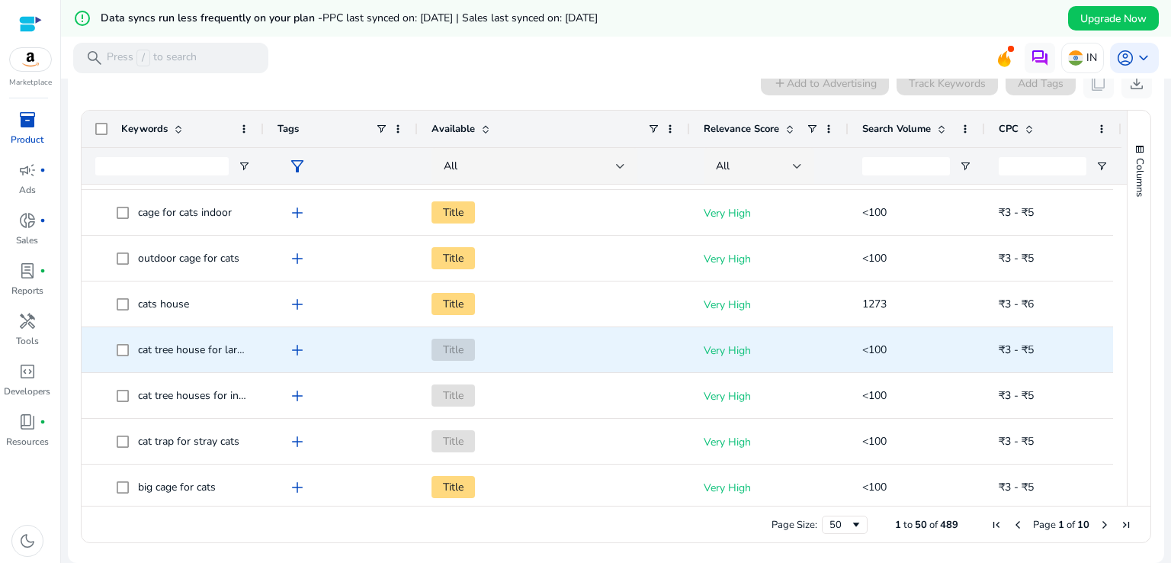
click at [293, 347] on span "add" at bounding box center [297, 350] width 18 height 18
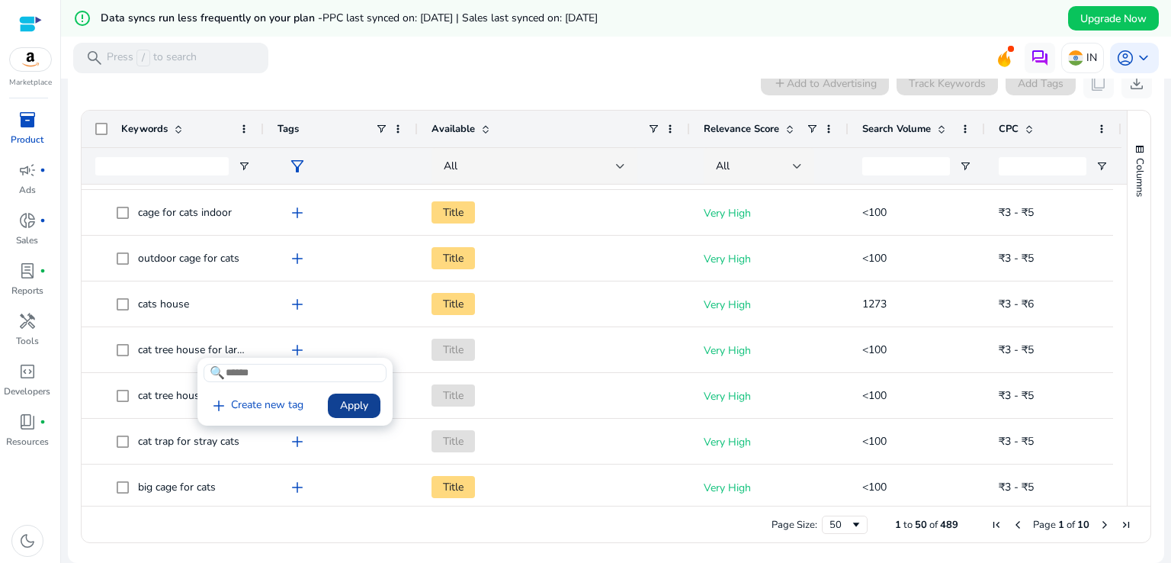
click at [354, 400] on span "Apply" at bounding box center [354, 405] width 28 height 16
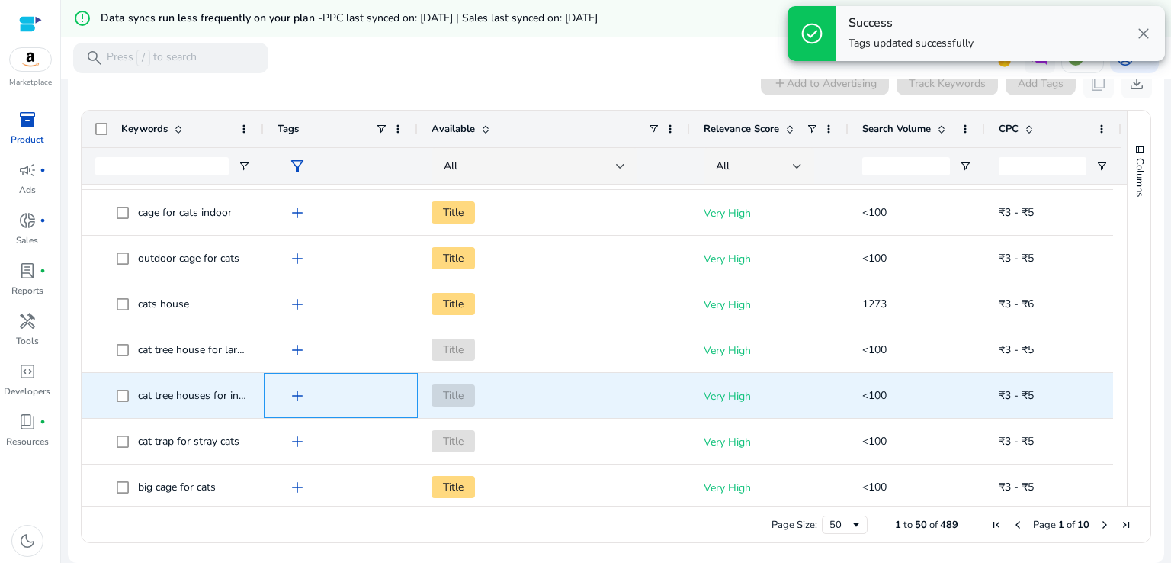
click at [297, 394] on span "add" at bounding box center [297, 396] width 18 height 18
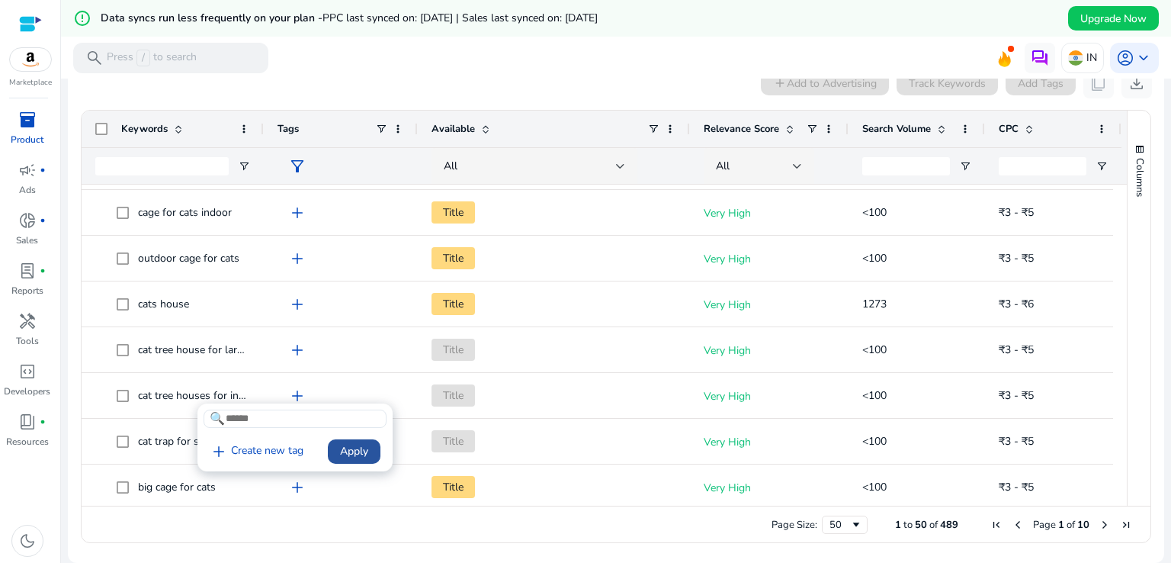
click at [354, 452] on span "Apply" at bounding box center [354, 451] width 28 height 16
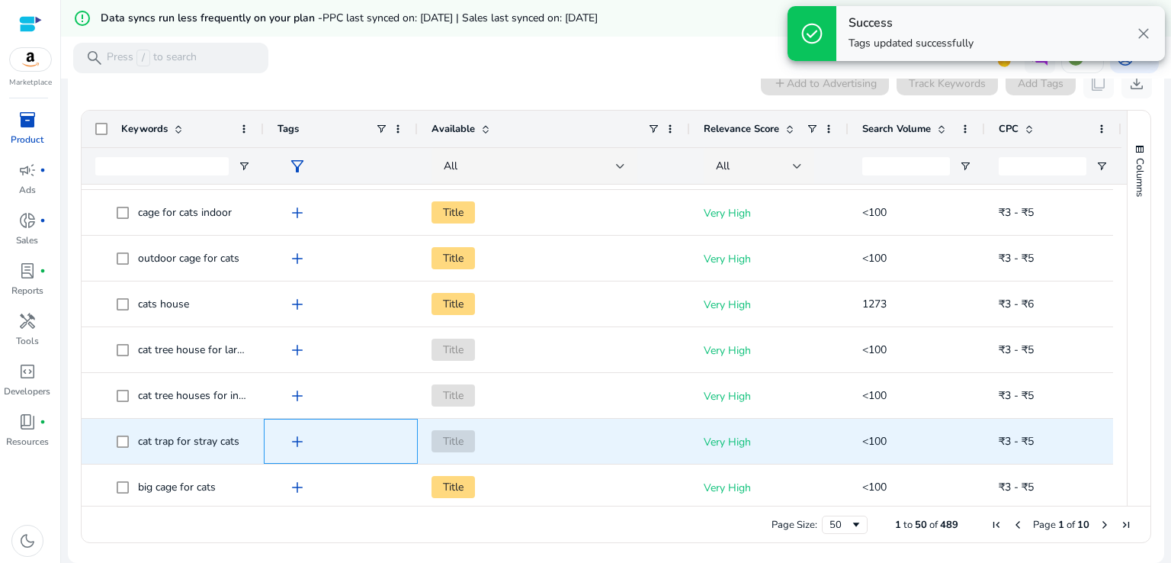
click at [290, 438] on span "add" at bounding box center [297, 441] width 18 height 18
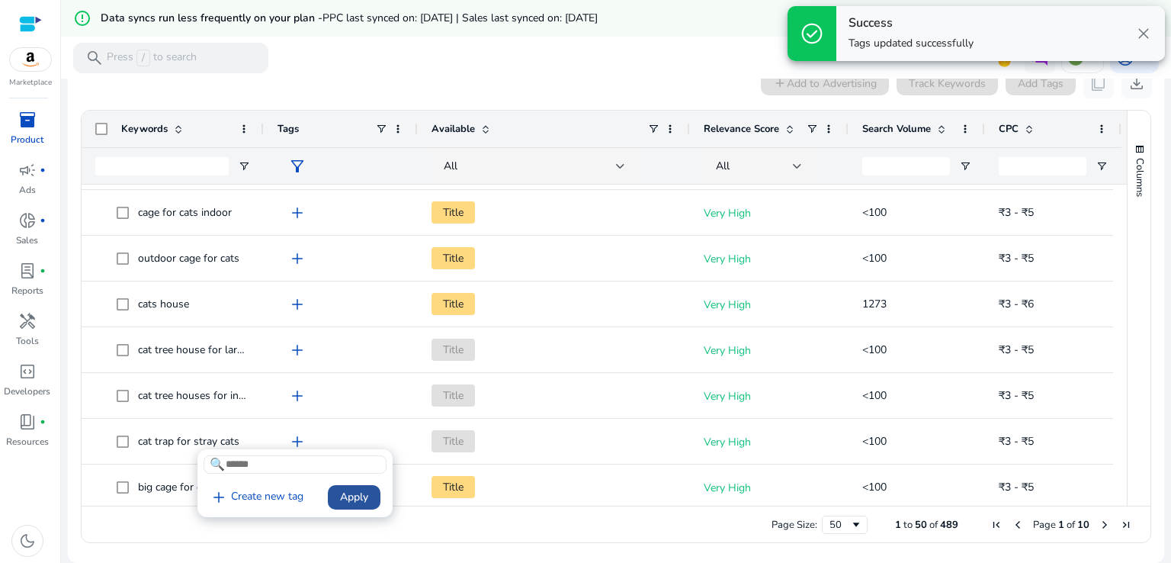
click at [345, 487] on span at bounding box center [354, 497] width 53 height 37
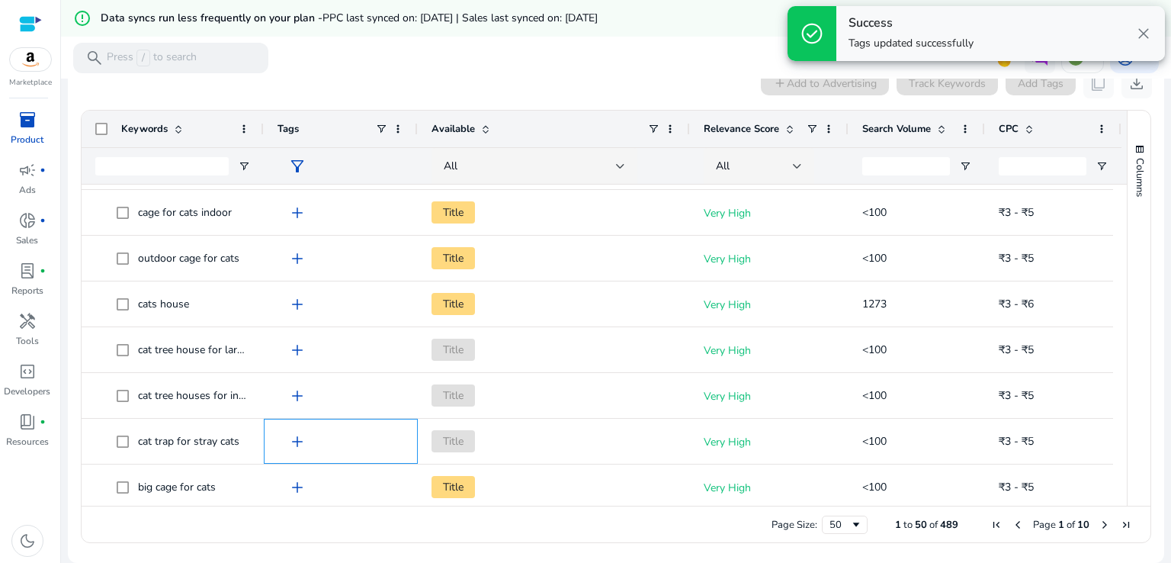
scroll to position [355, 0]
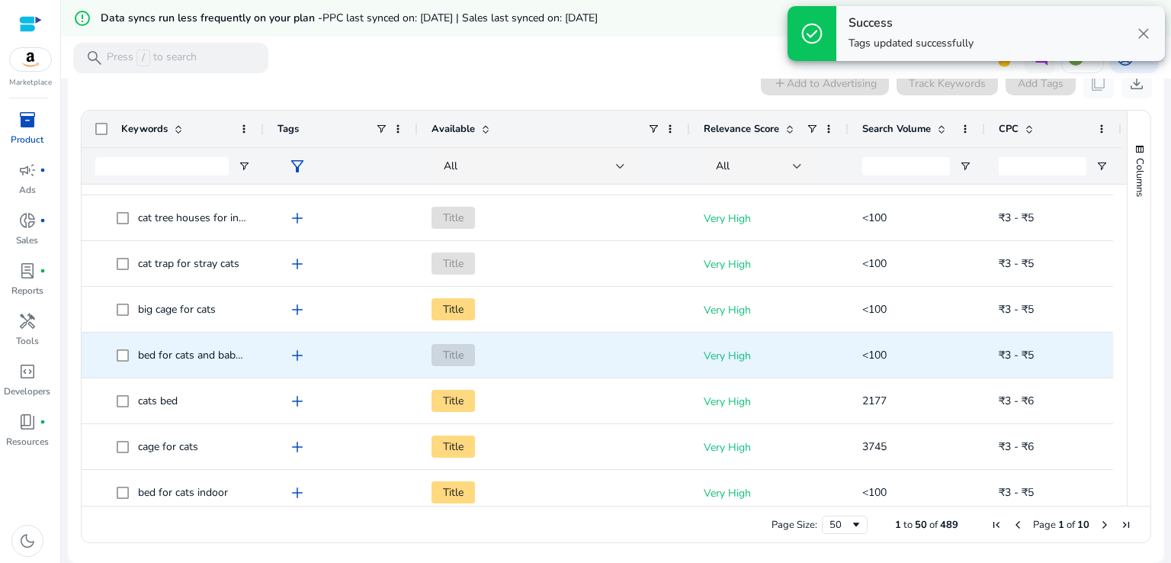
click at [300, 362] on span "add" at bounding box center [297, 355] width 18 height 18
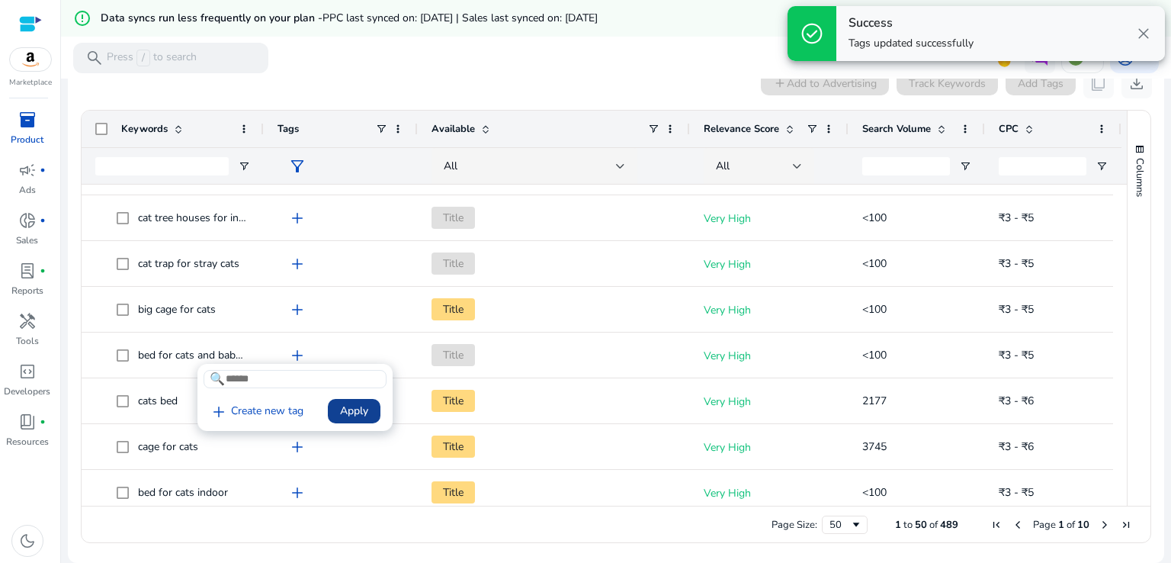
click at [357, 408] on span "Apply" at bounding box center [354, 411] width 28 height 16
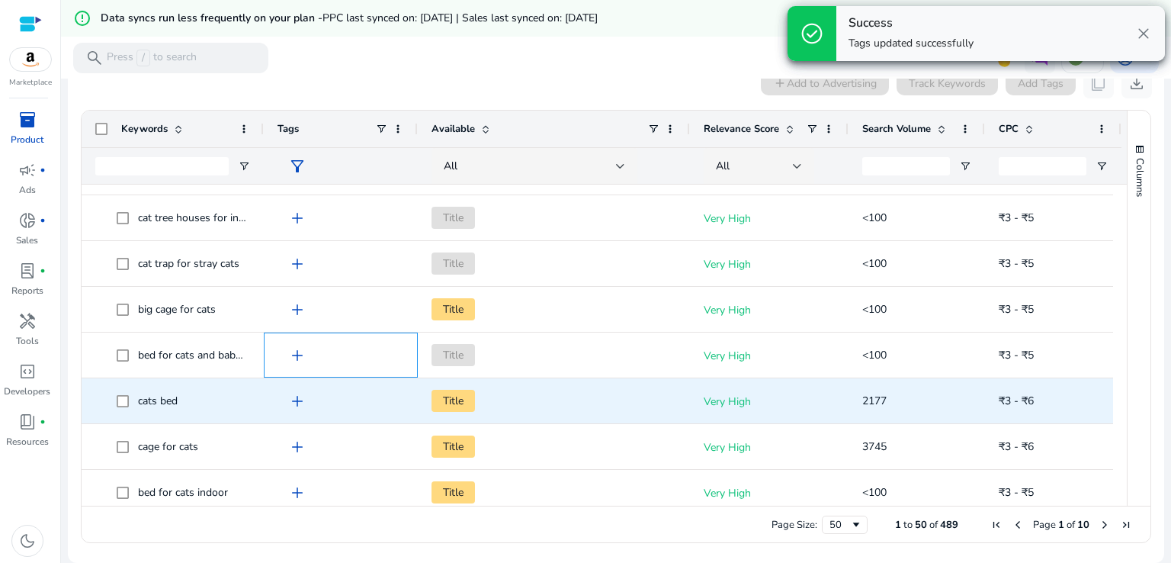
scroll to position [0, 0]
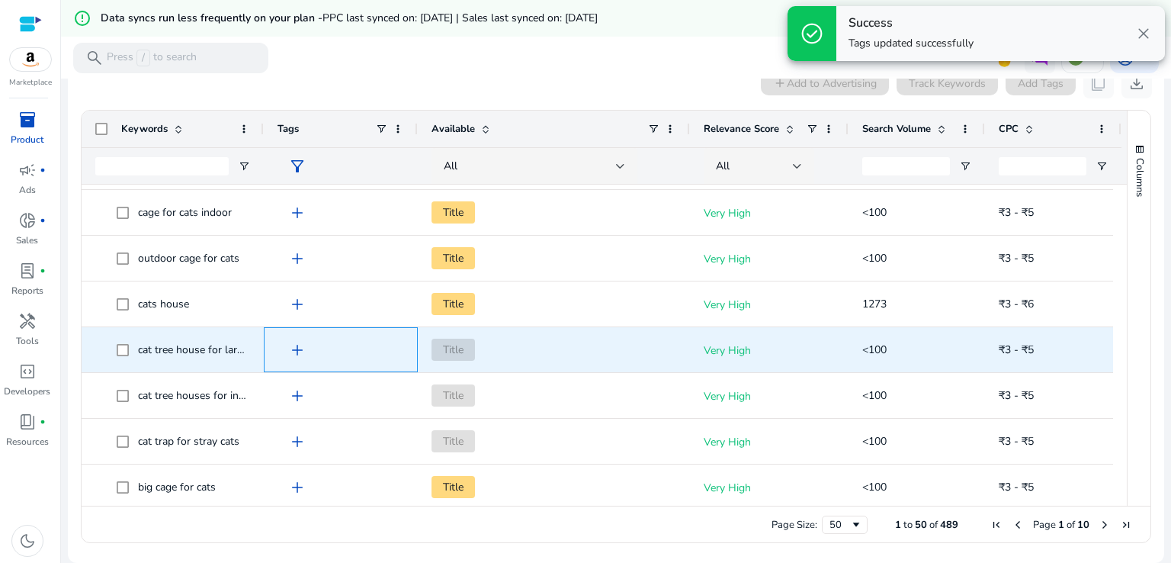
click at [301, 345] on span "add" at bounding box center [297, 350] width 18 height 18
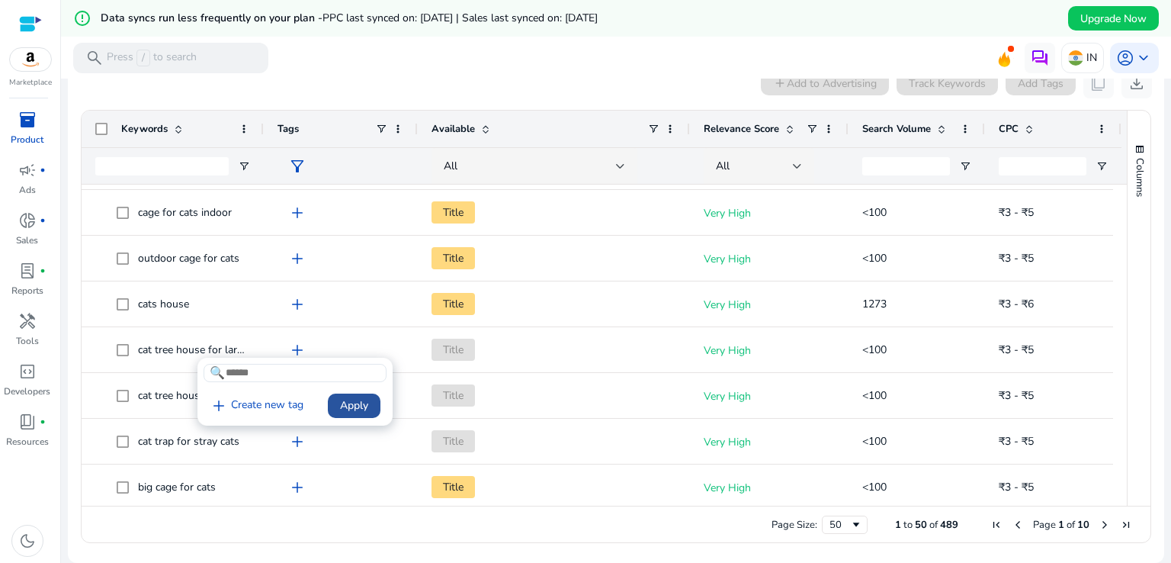
click at [360, 398] on span "Apply" at bounding box center [354, 405] width 28 height 16
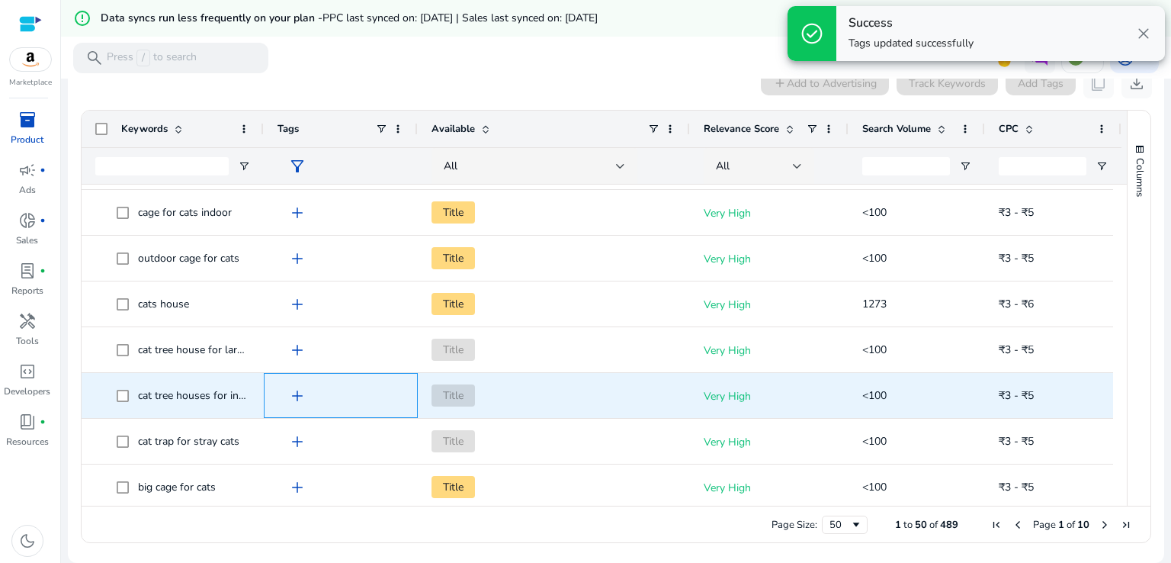
click at [291, 397] on span "add" at bounding box center [297, 396] width 18 height 18
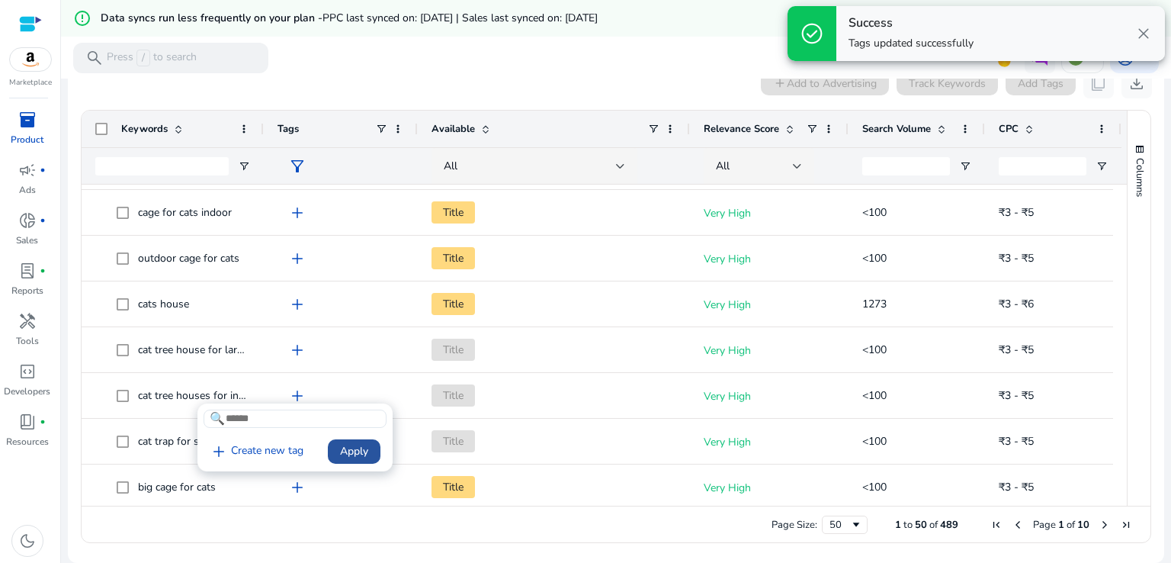
click at [351, 454] on span "Apply" at bounding box center [354, 451] width 28 height 16
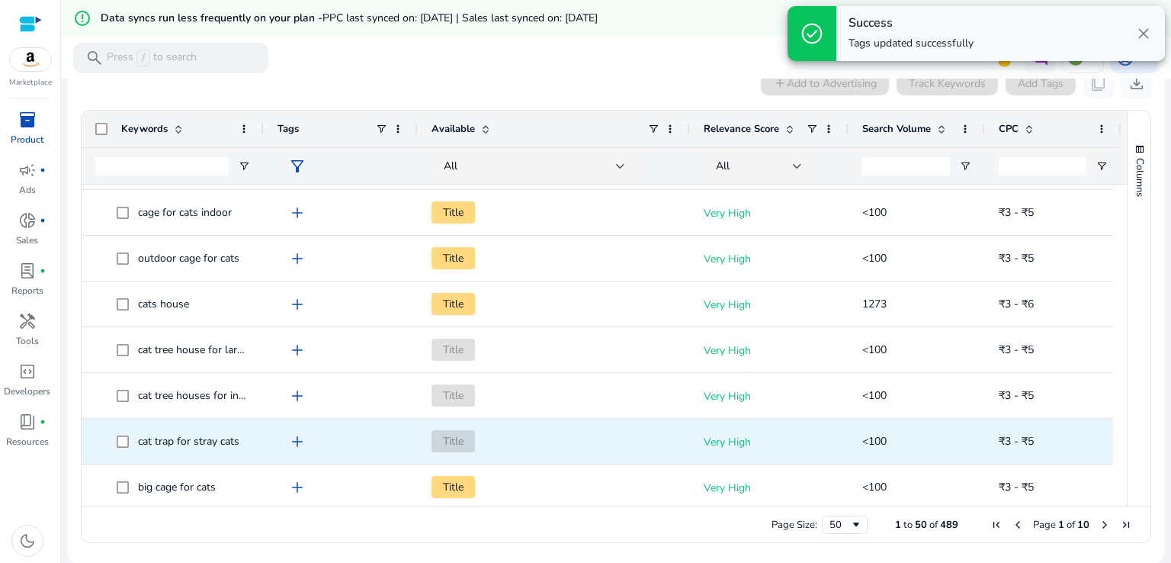
click at [302, 448] on span "add" at bounding box center [297, 441] width 18 height 18
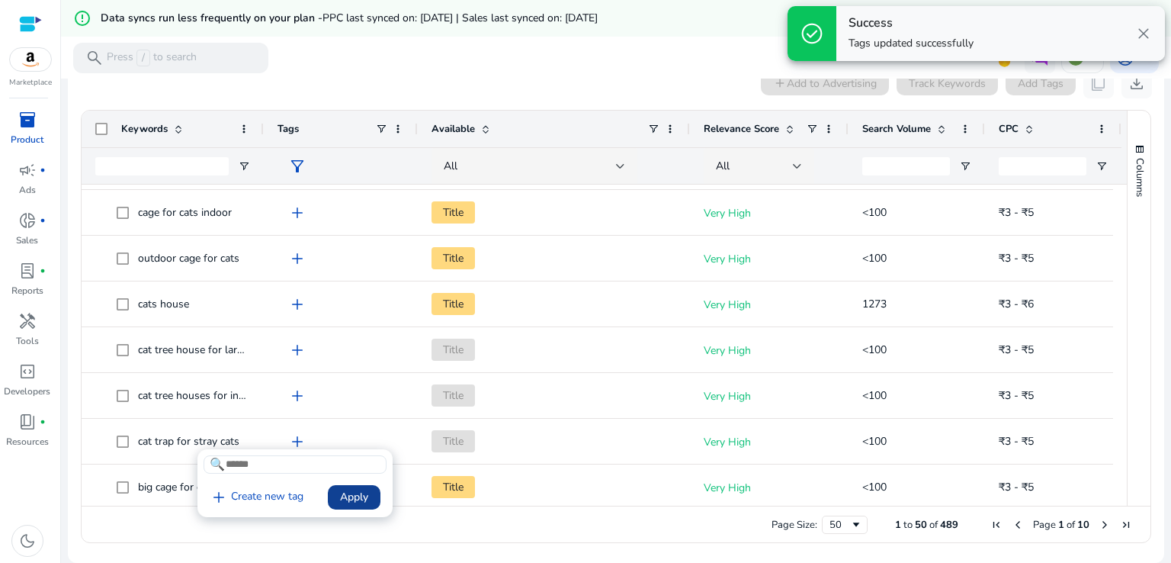
click at [353, 498] on span "Apply" at bounding box center [354, 497] width 28 height 16
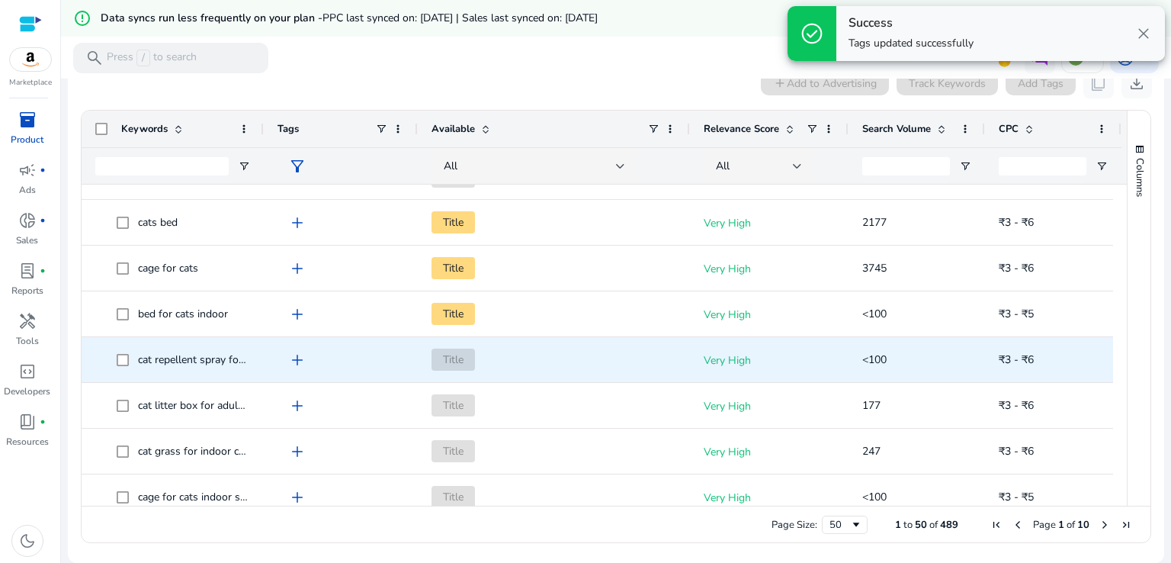
click at [296, 359] on span "add" at bounding box center [297, 360] width 18 height 18
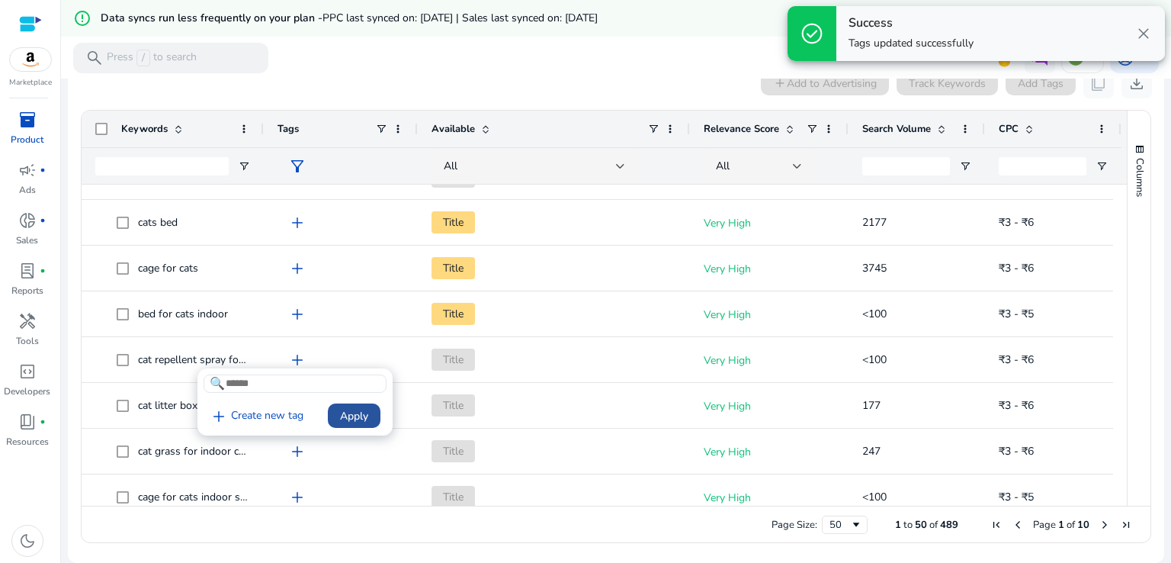
click at [347, 413] on span "Apply" at bounding box center [354, 416] width 28 height 16
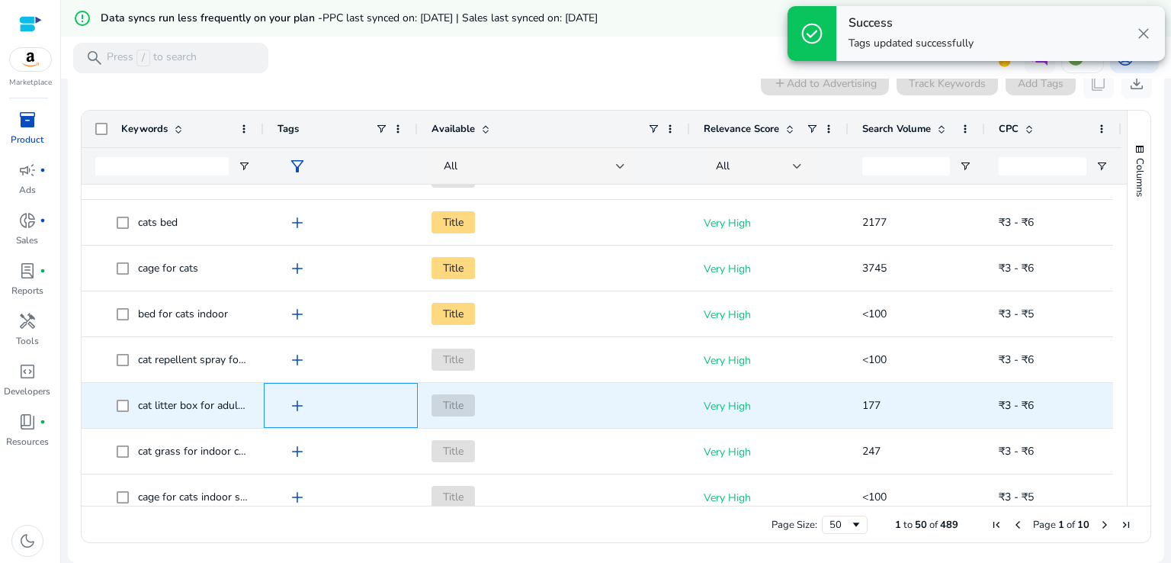
click at [292, 407] on span "add" at bounding box center [297, 405] width 18 height 18
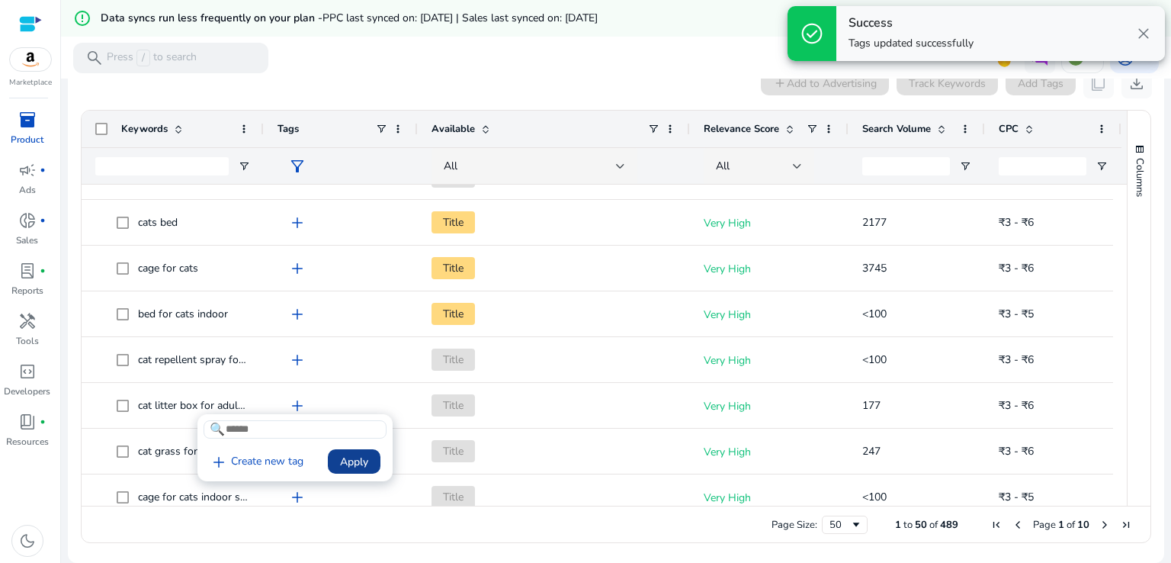
click at [350, 463] on span "Apply" at bounding box center [354, 462] width 28 height 16
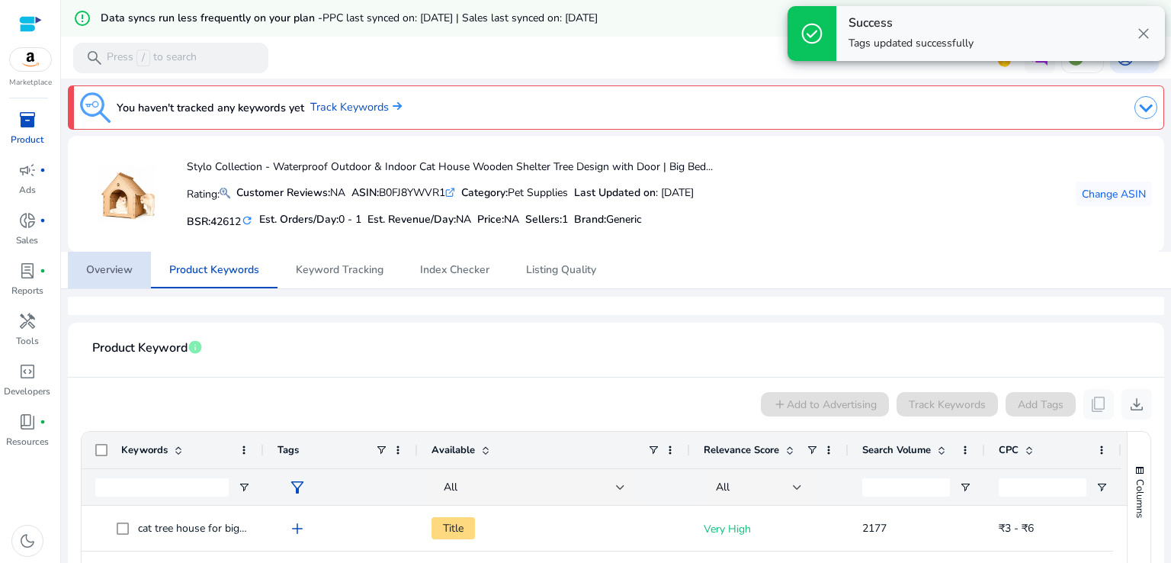
click at [119, 274] on span "Overview" at bounding box center [109, 270] width 47 height 11
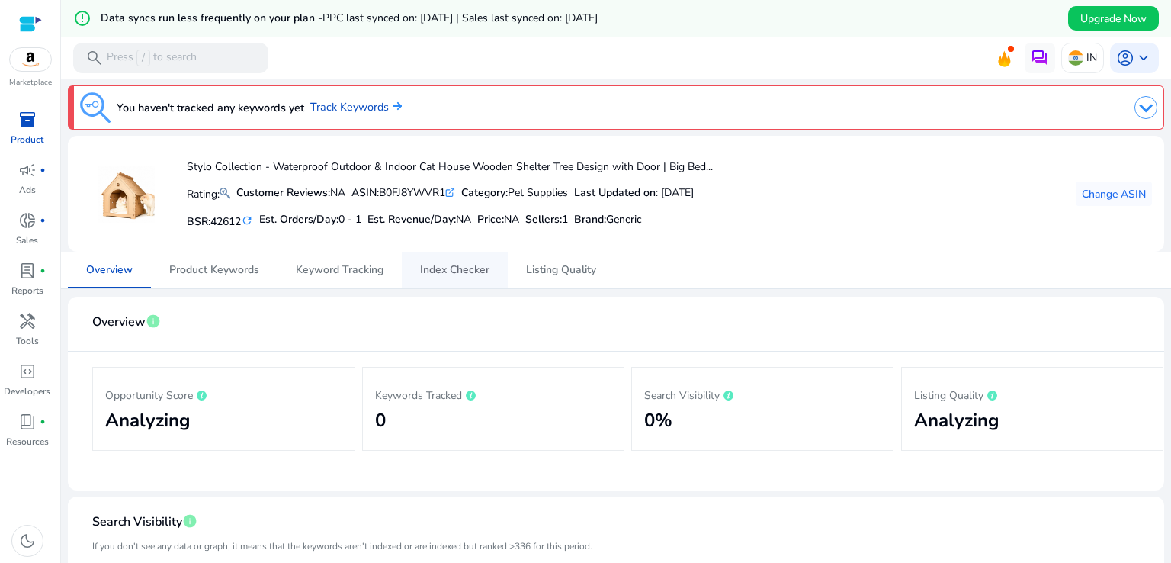
click at [470, 255] on span "Index Checker" at bounding box center [454, 270] width 69 height 37
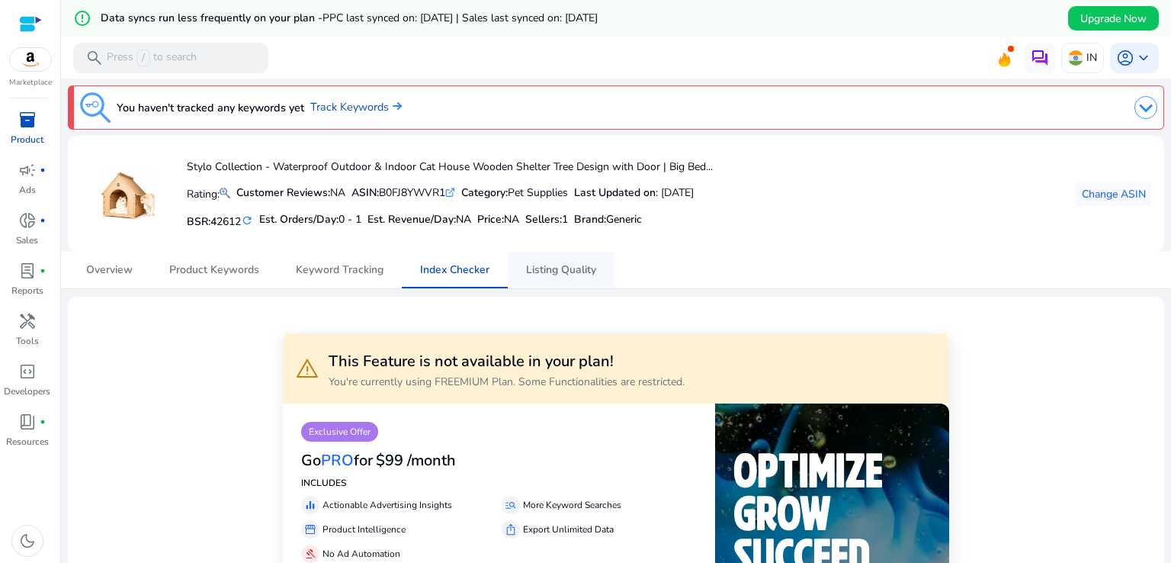
click at [548, 275] on span "Listing Quality" at bounding box center [561, 270] width 70 height 11
click at [29, 164] on span "campaign" at bounding box center [27, 170] width 18 height 18
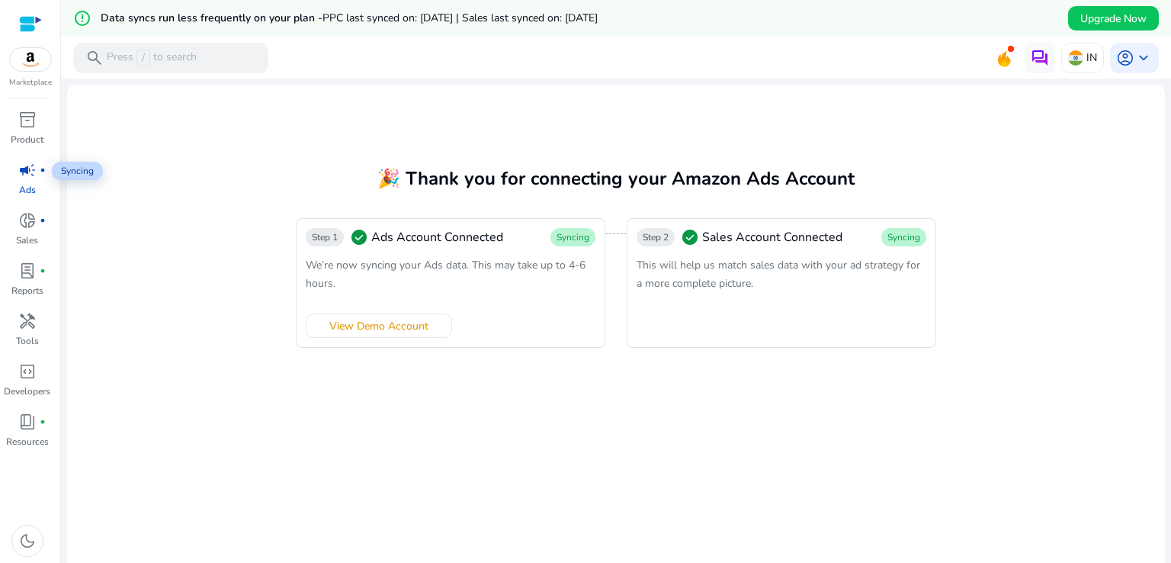
click at [24, 192] on p "Ads" at bounding box center [27, 190] width 17 height 14
click at [24, 213] on span "donut_small" at bounding box center [27, 220] width 18 height 18
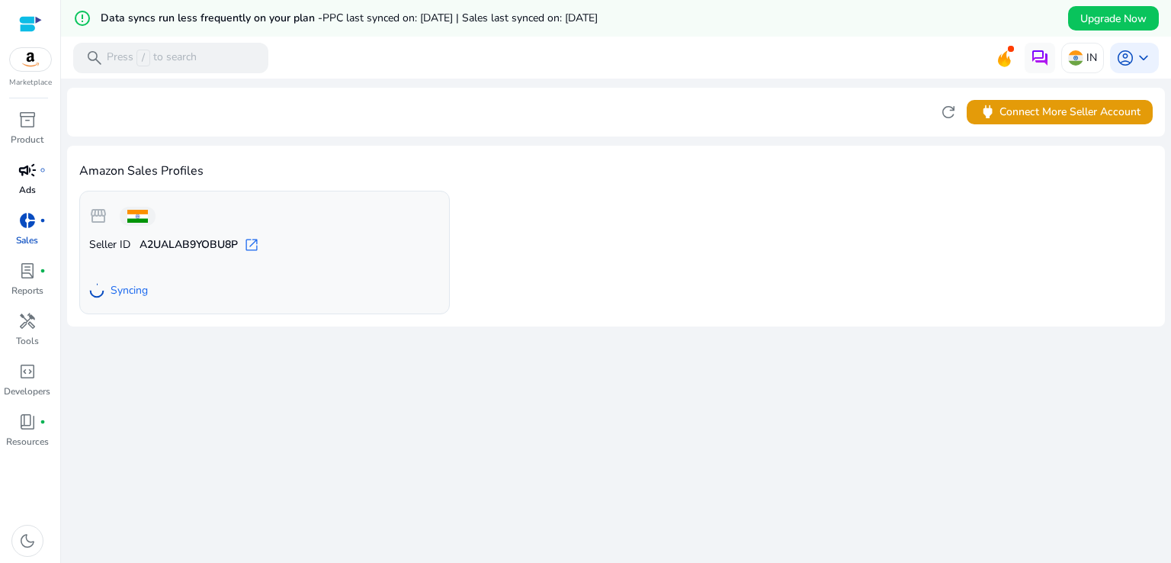
click at [19, 185] on p "Ads" at bounding box center [27, 190] width 17 height 14
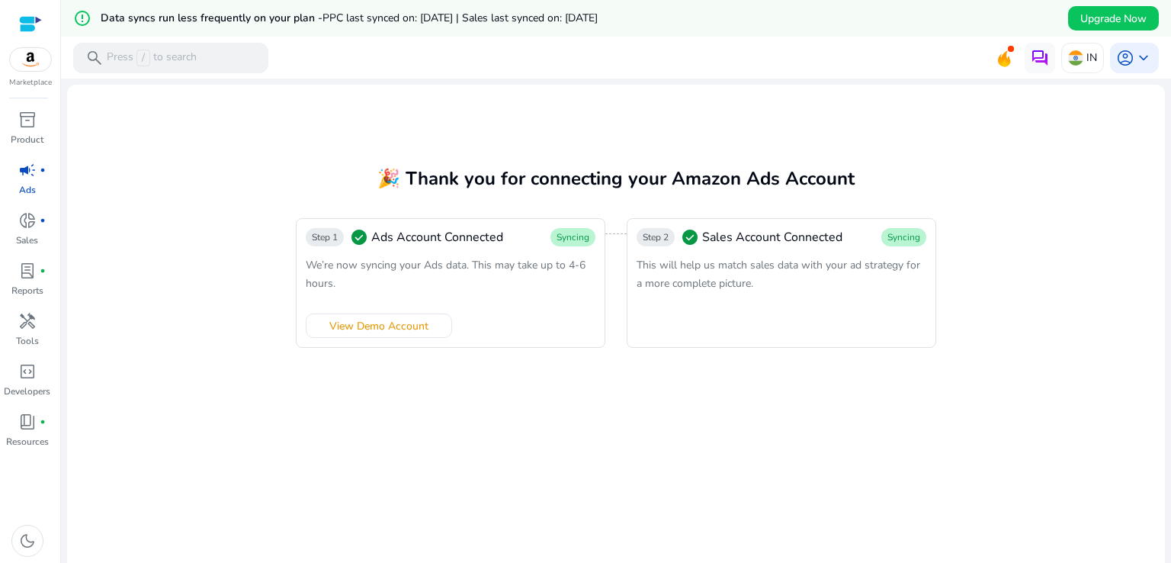
click at [686, 246] on span "check_circle" at bounding box center [690, 237] width 18 height 18
click at [784, 249] on div "Step 2 check_circle Sales Account Connected Syncing This will help us match sal…" at bounding box center [782, 283] width 310 height 130
click at [30, 175] on span "campaign" at bounding box center [27, 170] width 18 height 18
